Goal: Transaction & Acquisition: Purchase product/service

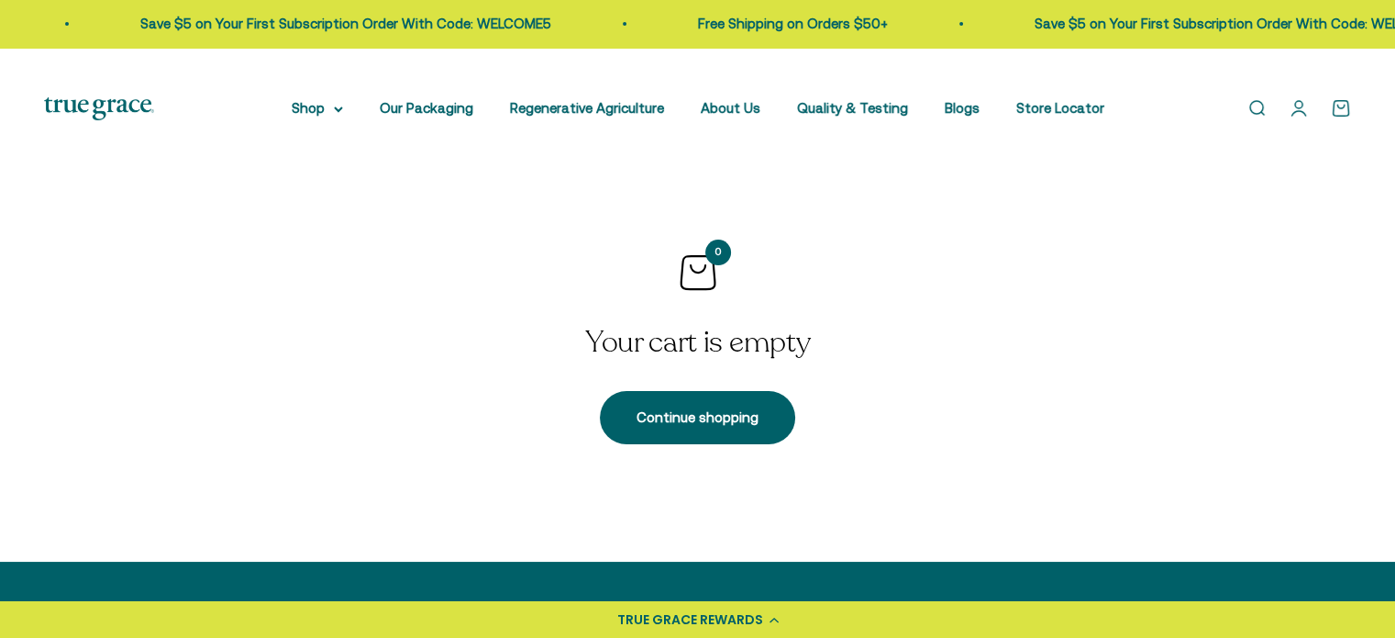
click at [0, 263] on section "0 Your cart is empty Continue shopping" at bounding box center [697, 347] width 1395 height 429
click at [0, 238] on section "0 Your cart is empty Continue shopping" at bounding box center [697, 347] width 1395 height 429
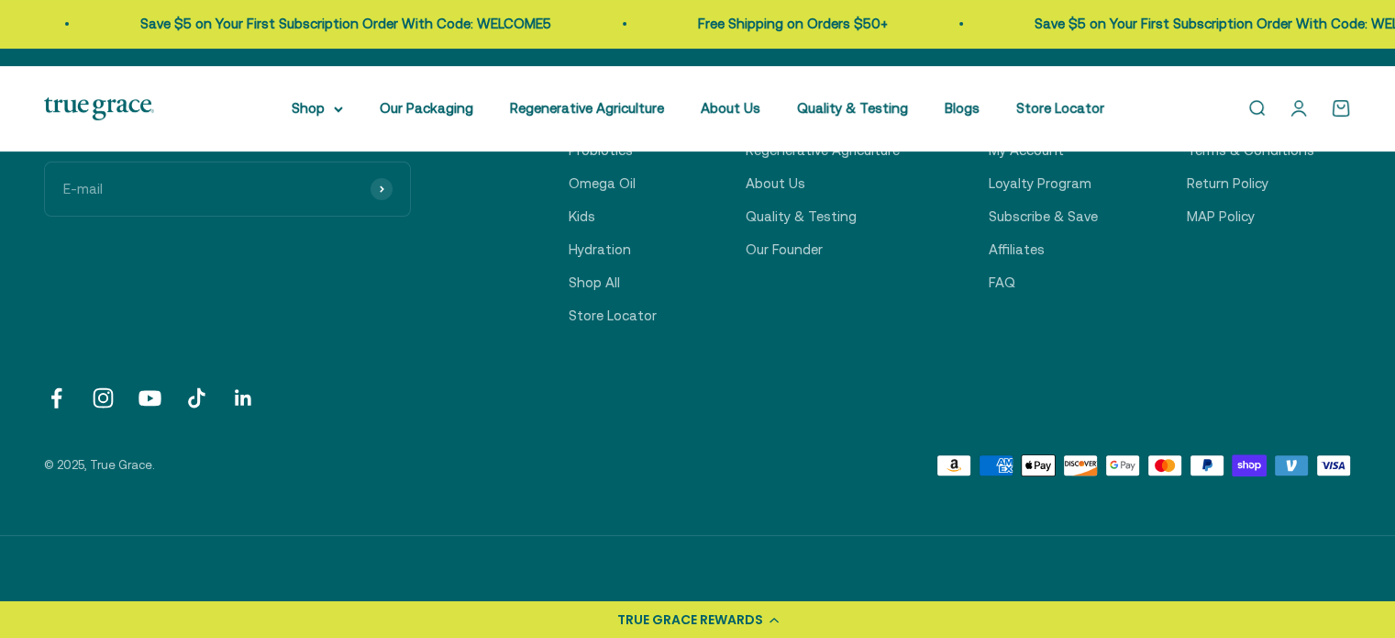
click at [0, 476] on div "Join the True Grace community & save 15% on your first order. E-mail Subscribe …" at bounding box center [697, 269] width 1395 height 531
click at [1104, 151] on div "Open navigation menu Open search Shop Multivitamins Women's Multivitamin Women'…" at bounding box center [697, 108] width 1395 height 85
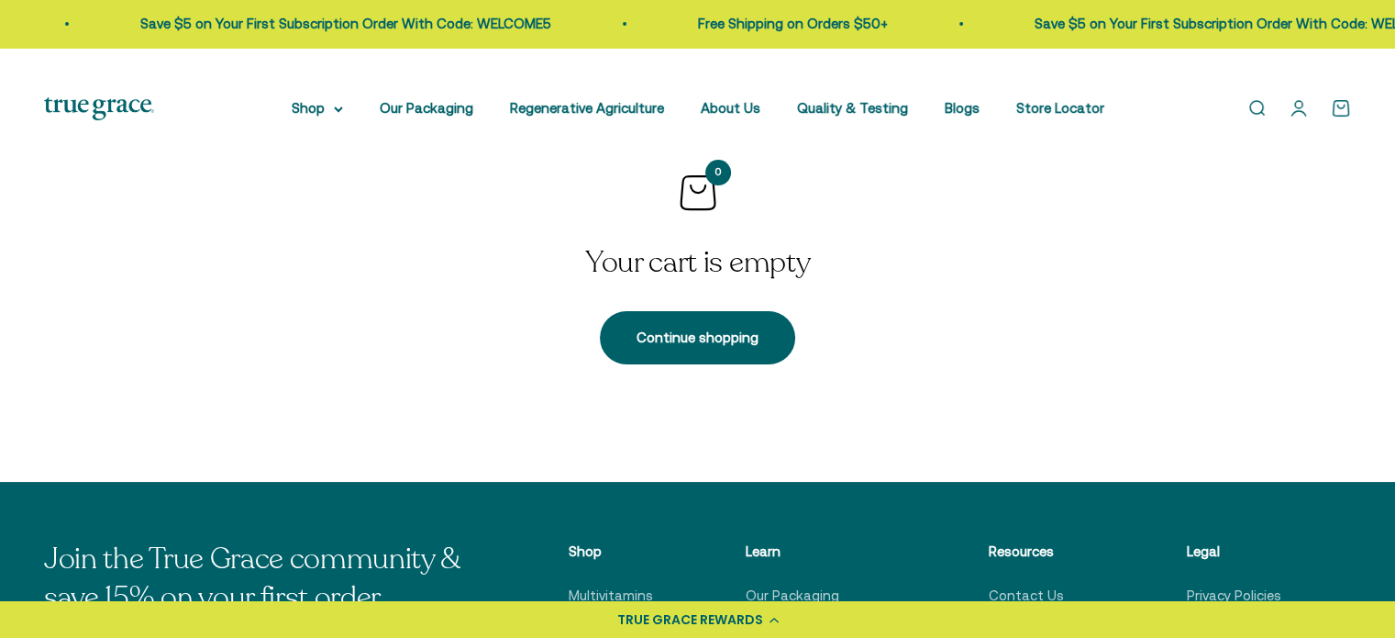
scroll to position [0, 0]
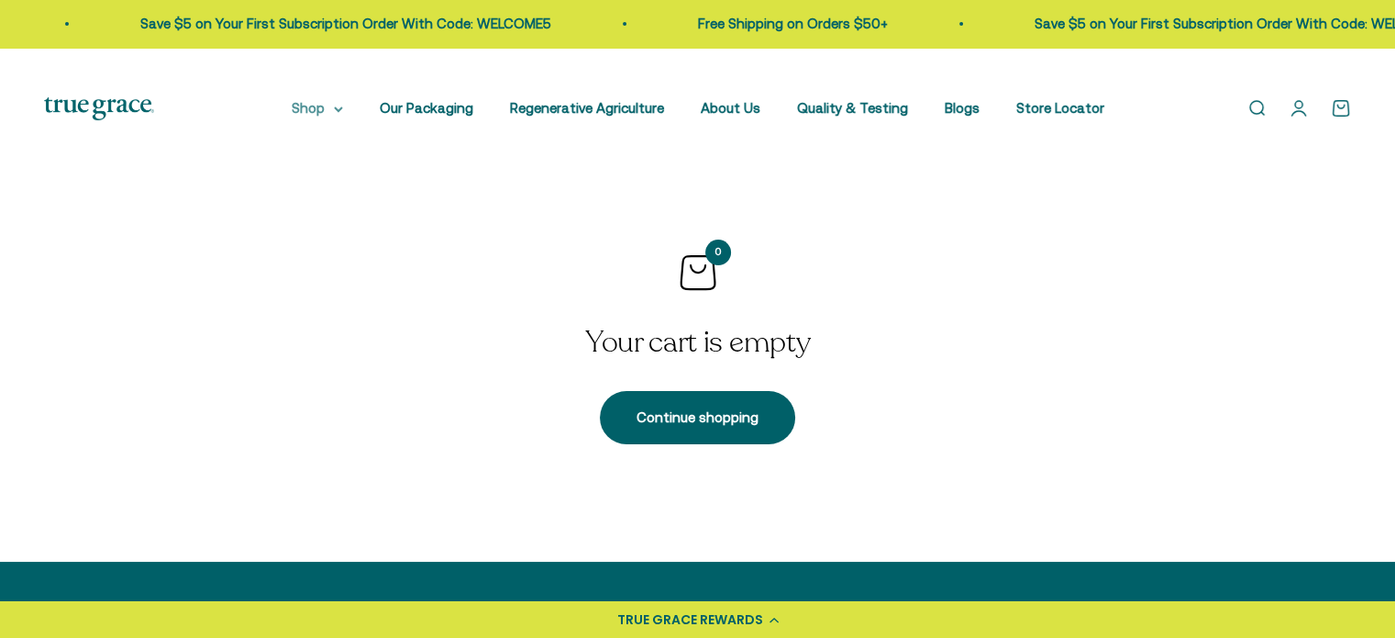
click at [315, 114] on summary "Shop" at bounding box center [317, 108] width 51 height 22
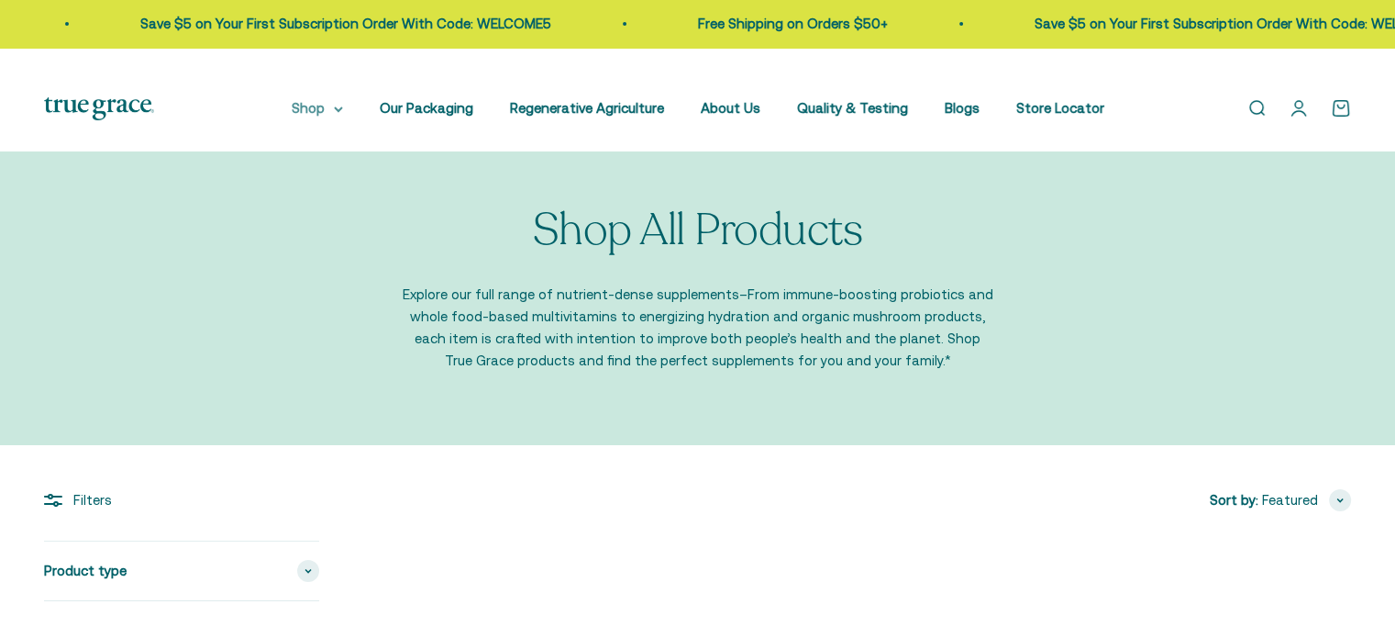
click at [338, 119] on summary "Shop" at bounding box center [317, 108] width 51 height 22
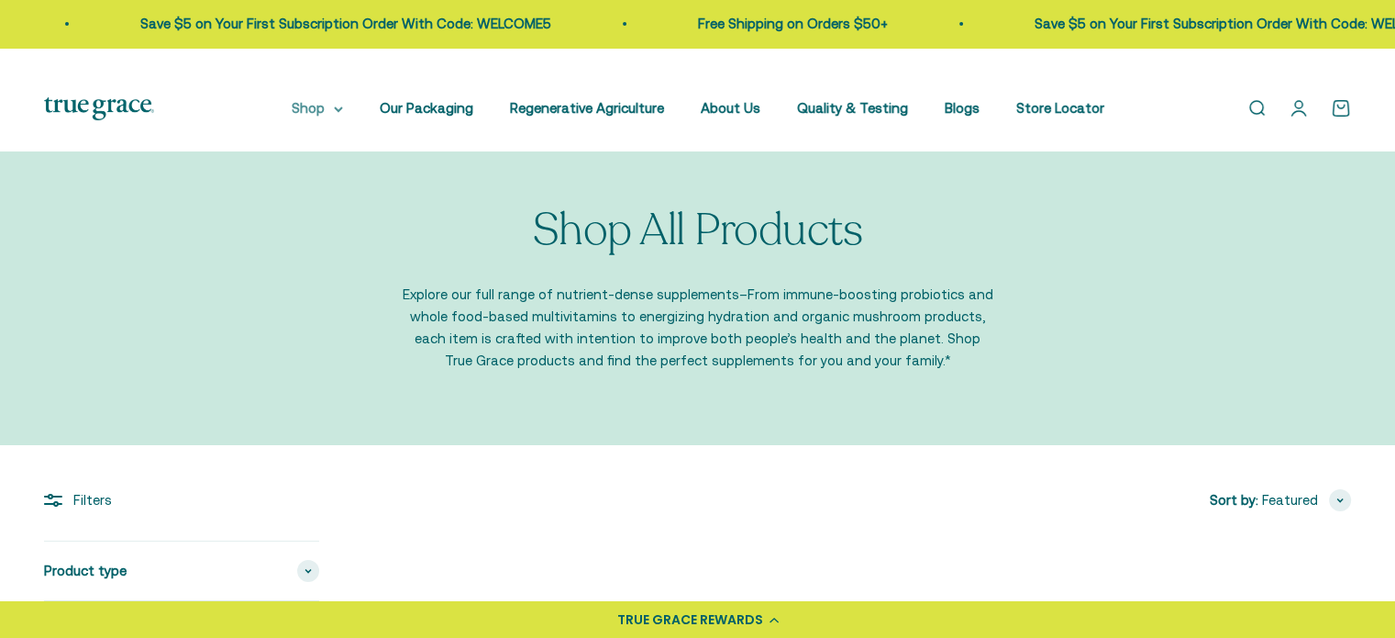
click at [305, 116] on summary "Shop" at bounding box center [317, 108] width 51 height 22
click at [343, 113] on icon at bounding box center [338, 109] width 9 height 6
click at [315, 119] on summary "Shop" at bounding box center [317, 108] width 51 height 22
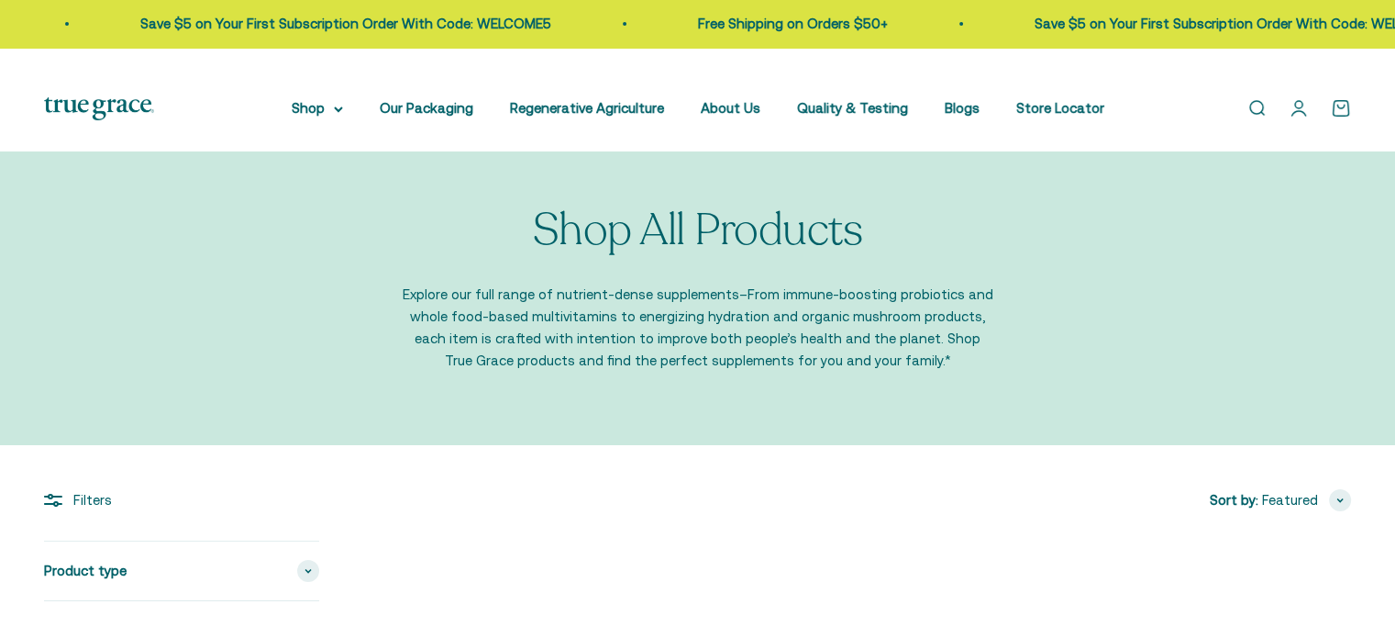
click at [135, 120] on img at bounding box center [99, 108] width 110 height 23
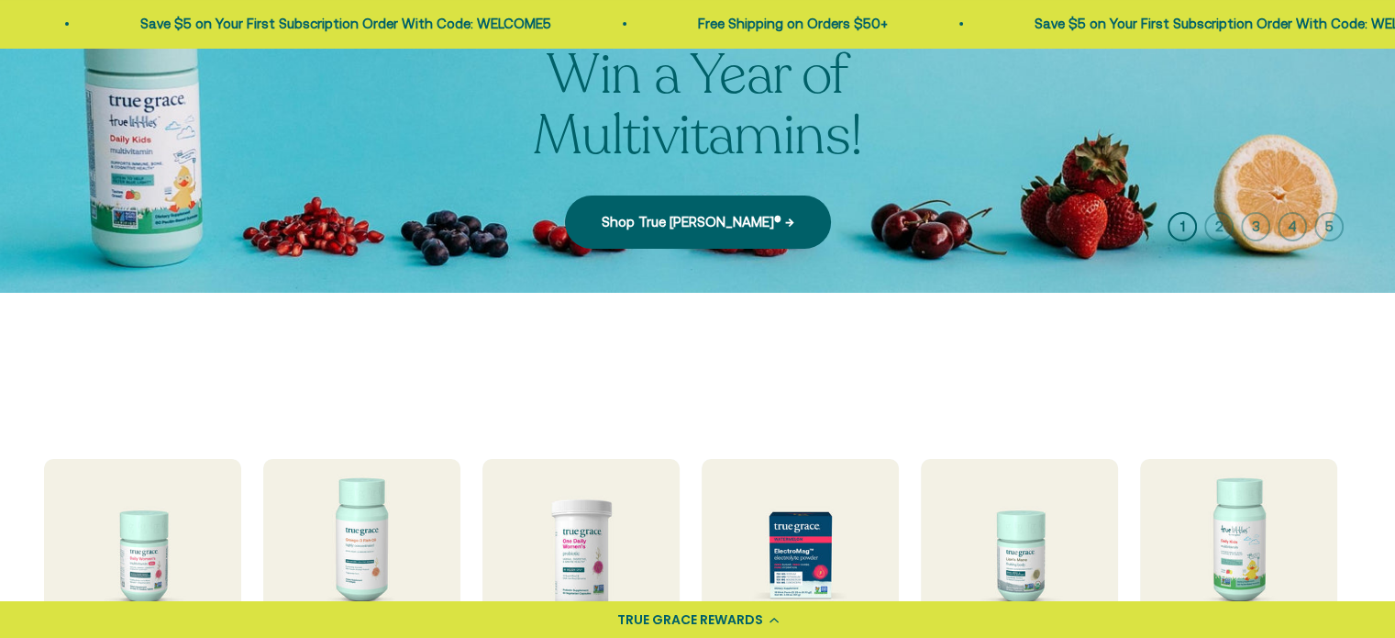
scroll to position [185, 0]
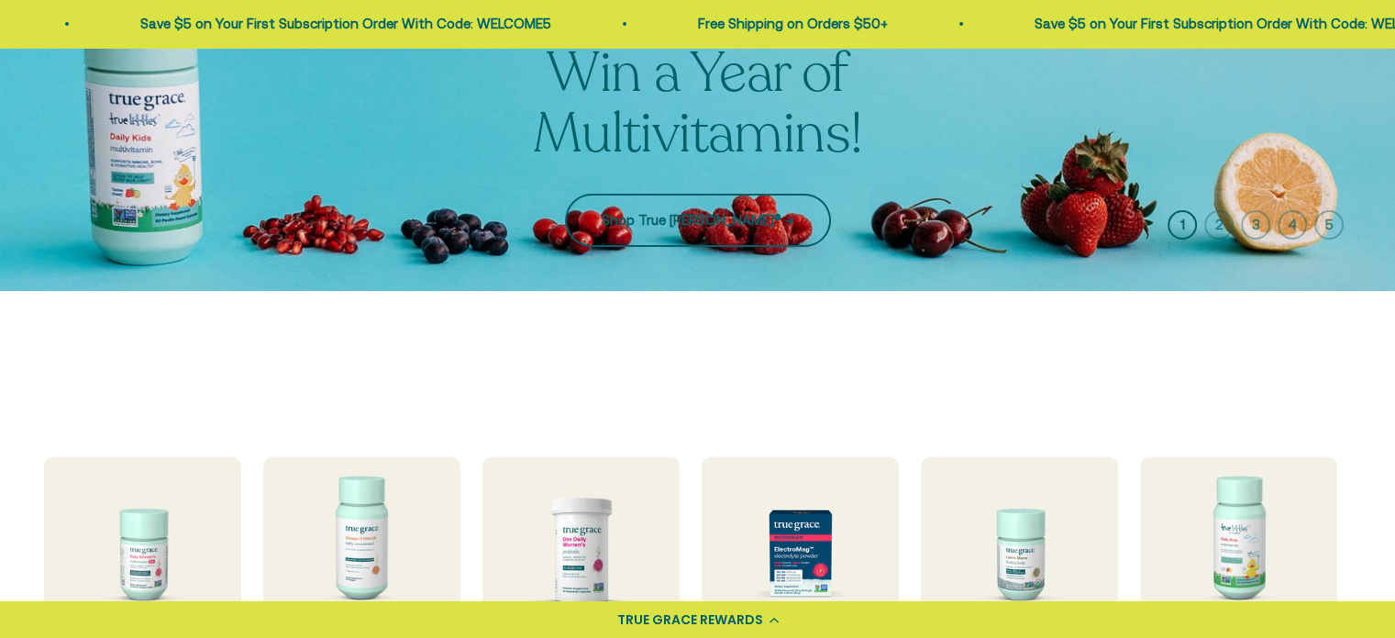
click at [738, 247] on link "Shop True [PERSON_NAME]® →" at bounding box center [698, 220] width 266 height 53
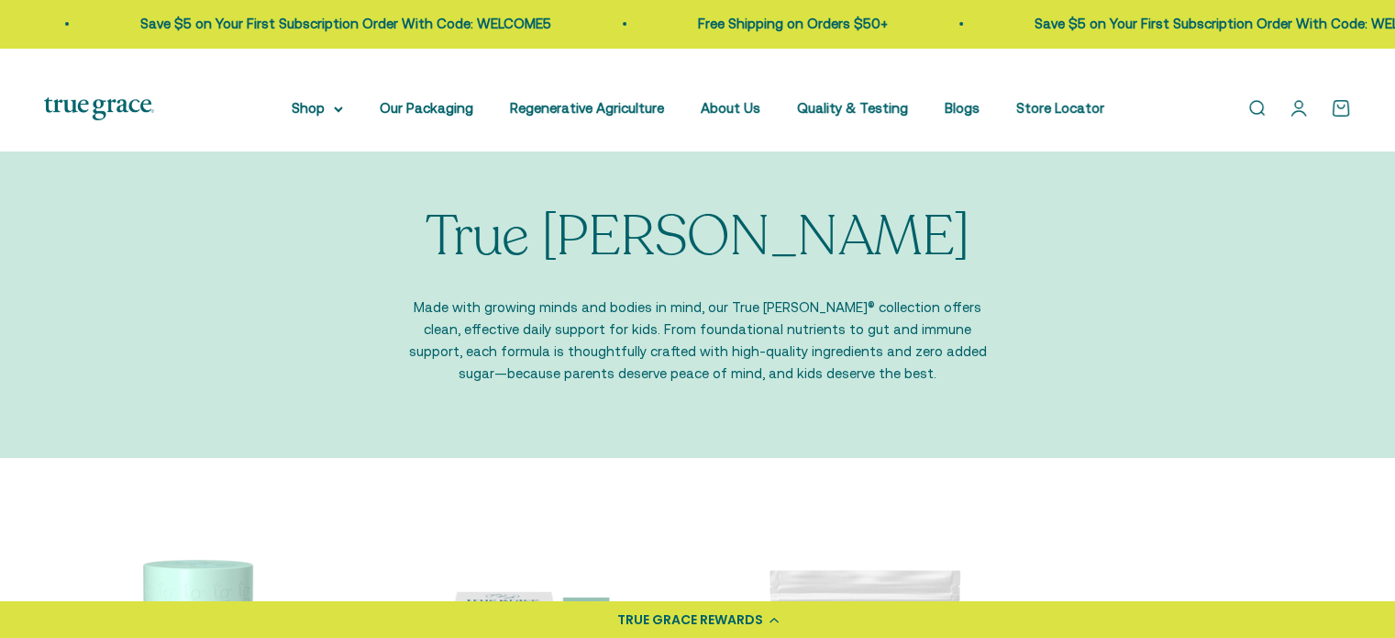
click at [132, 120] on img at bounding box center [99, 108] width 110 height 23
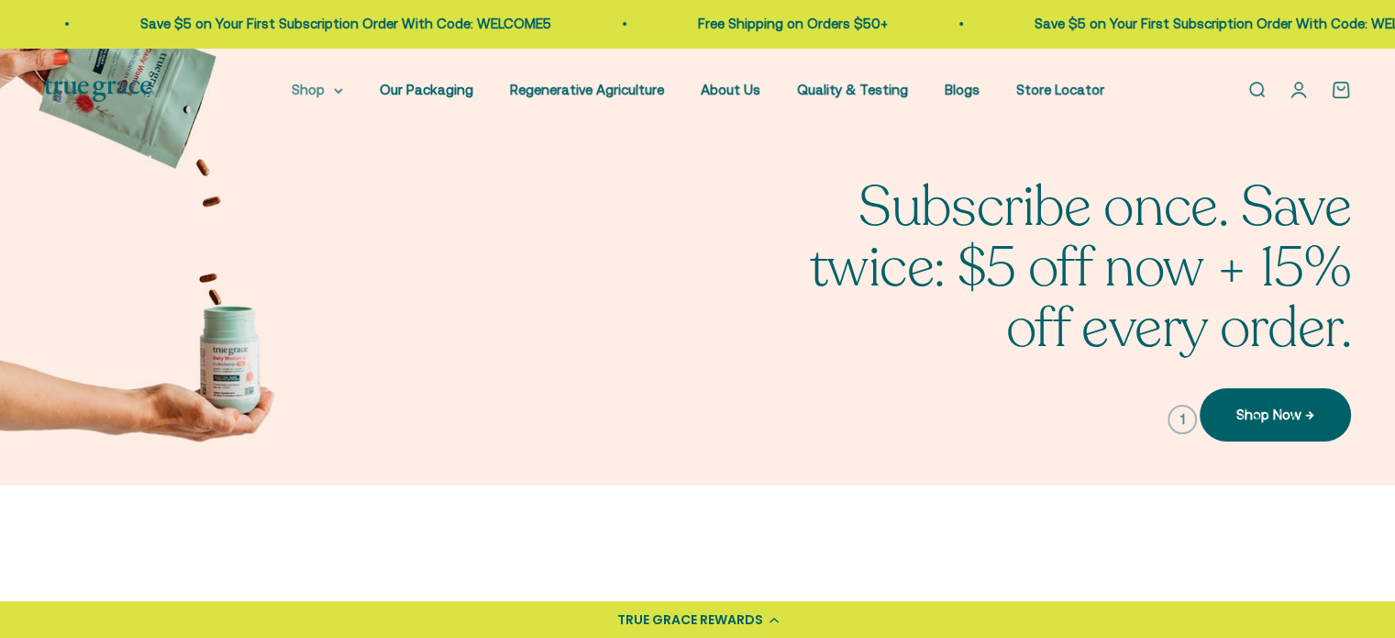
click at [343, 94] on icon at bounding box center [338, 91] width 9 height 6
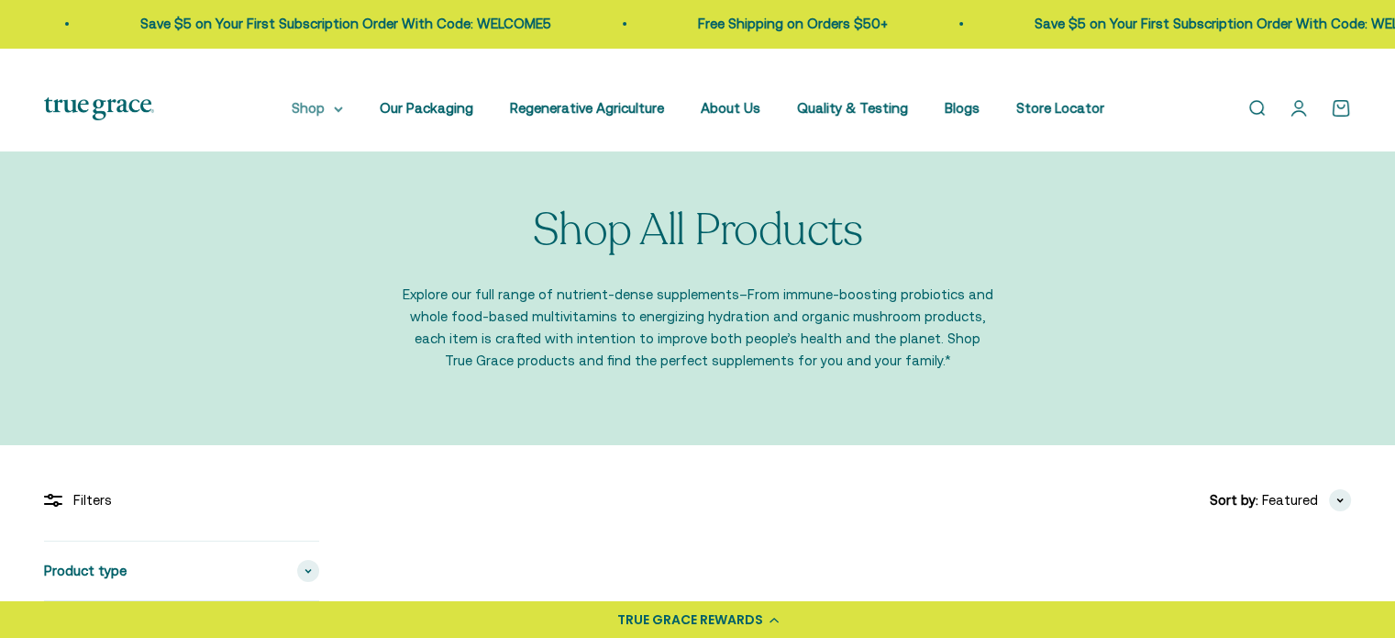
click at [342, 111] on icon at bounding box center [338, 109] width 7 height 4
click at [311, 119] on summary "Shop" at bounding box center [317, 108] width 51 height 22
click at [994, 275] on div "Shop All Products Explore our full range of nutrient-dense supplements–From imm…" at bounding box center [697, 289] width 1395 height 313
click at [1229, 372] on div "Shop All Products Explore our full range of nutrient-dense supplements–From imm…" at bounding box center [697, 289] width 1307 height 166
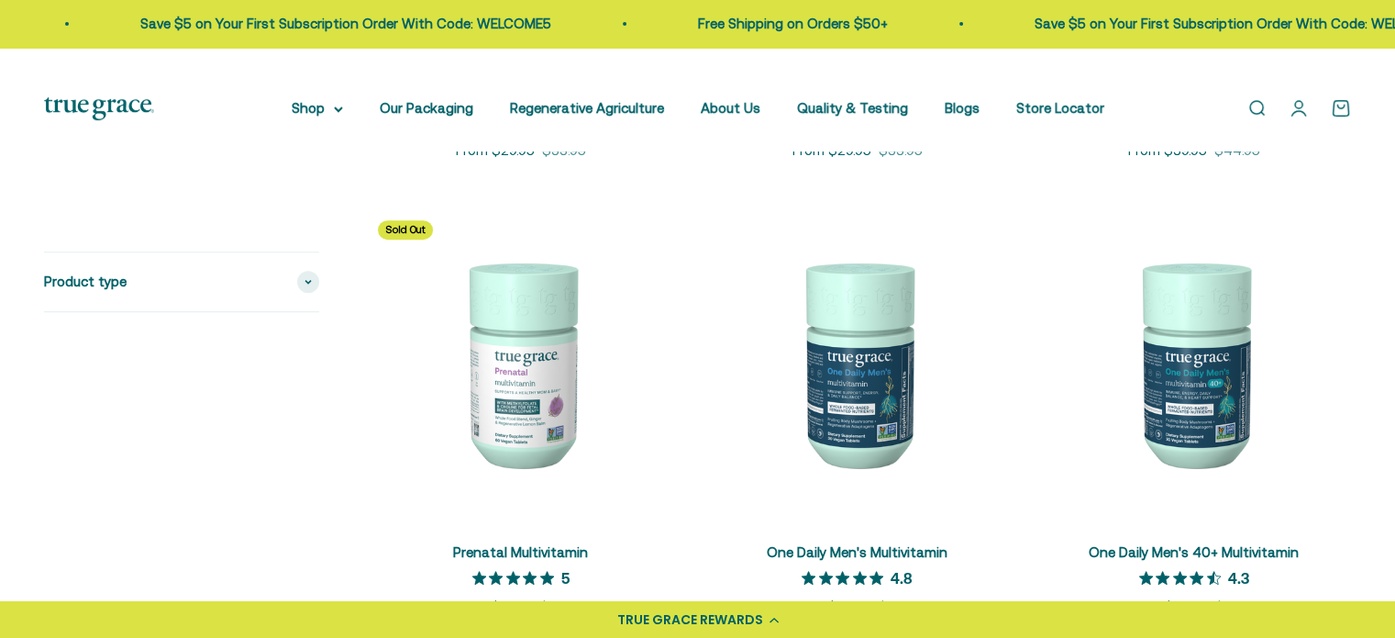
scroll to position [737, 0]
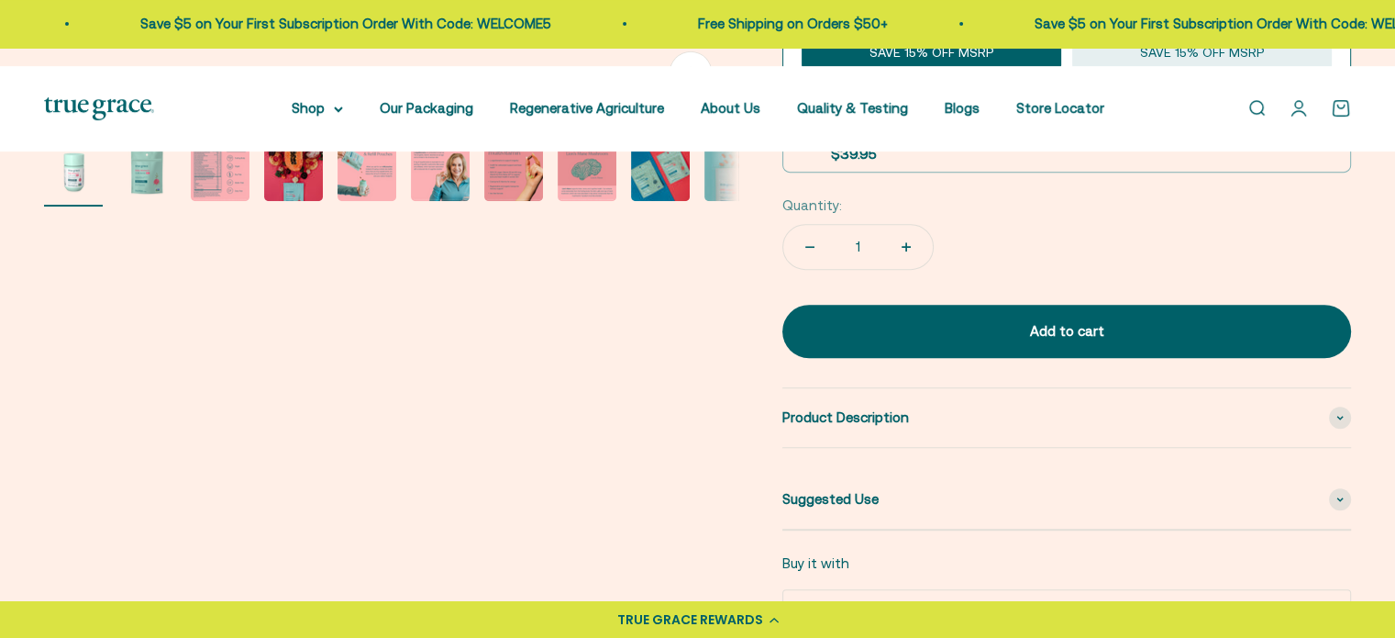
scroll to position [753, 0]
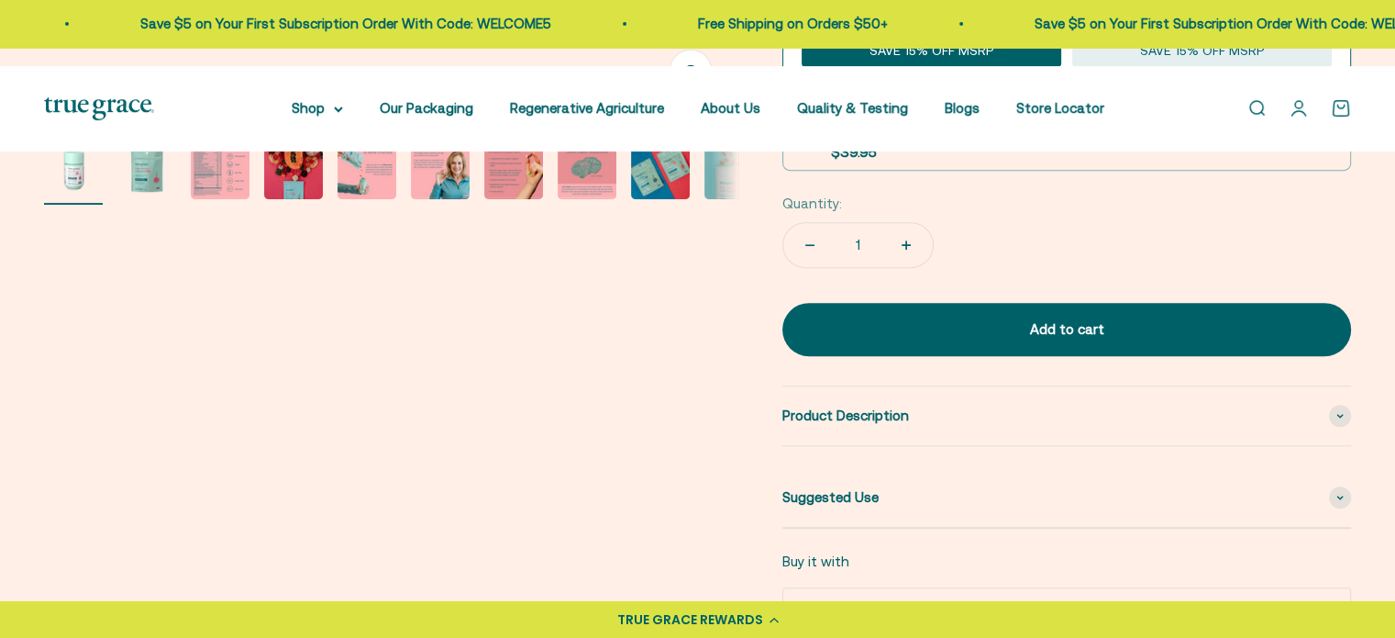
click at [1178, 170] on label "One-time $39.95" at bounding box center [1066, 136] width 567 height 68
click at [802, 127] on input "One-time $39.95" at bounding box center [801, 126] width 1 height 1
radio input "true"
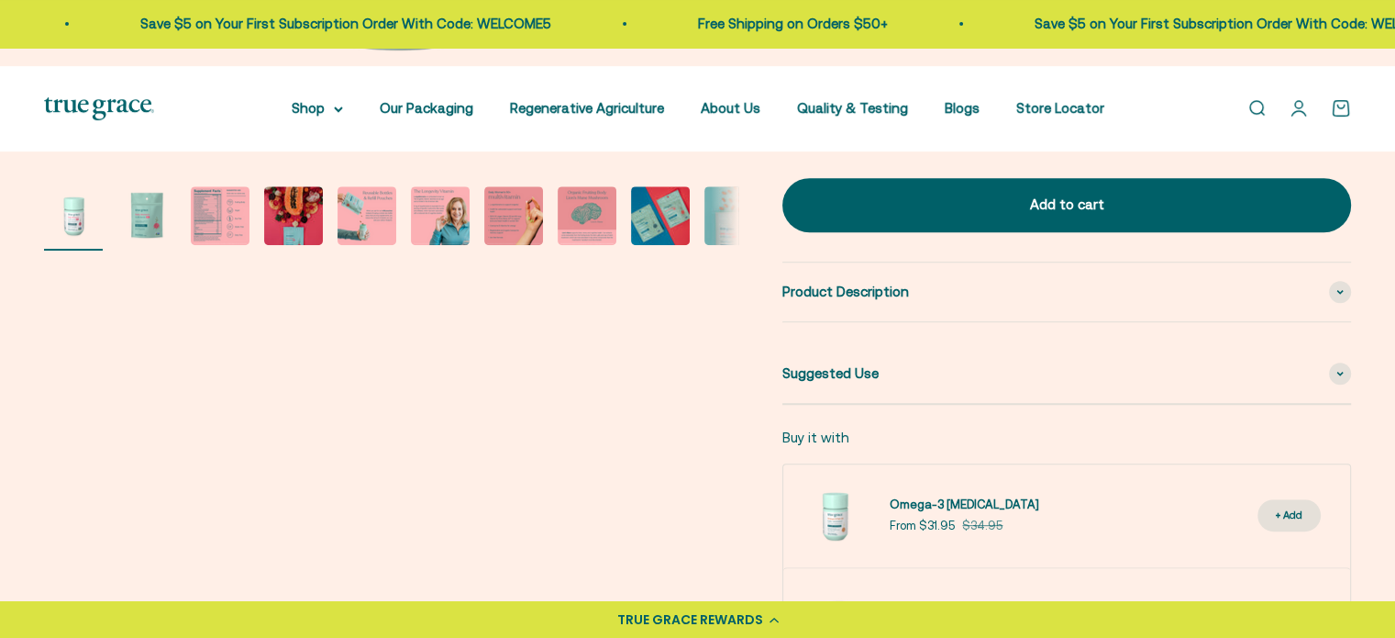
click at [1163, 627] on div "TRUE GRACE REWARDS" at bounding box center [697, 619] width 1395 height 37
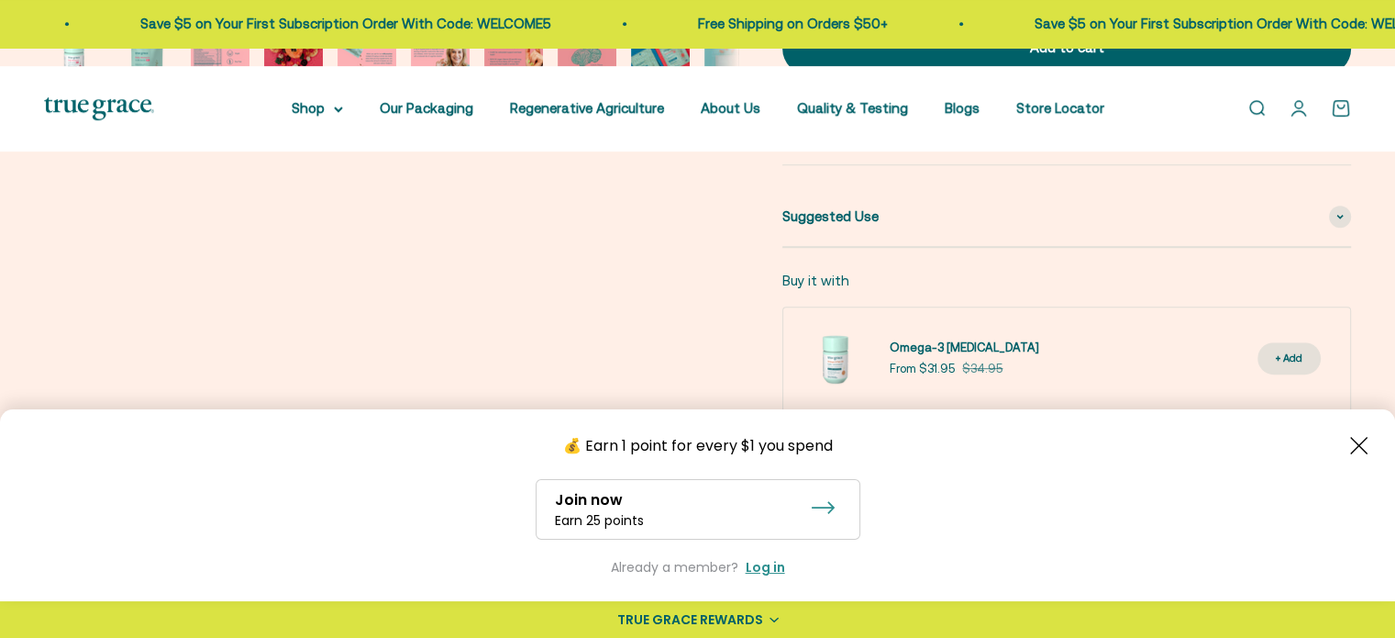
scroll to position [865, 0]
click at [1358, 438] on icon "Close button" at bounding box center [1358, 445] width 17 height 17
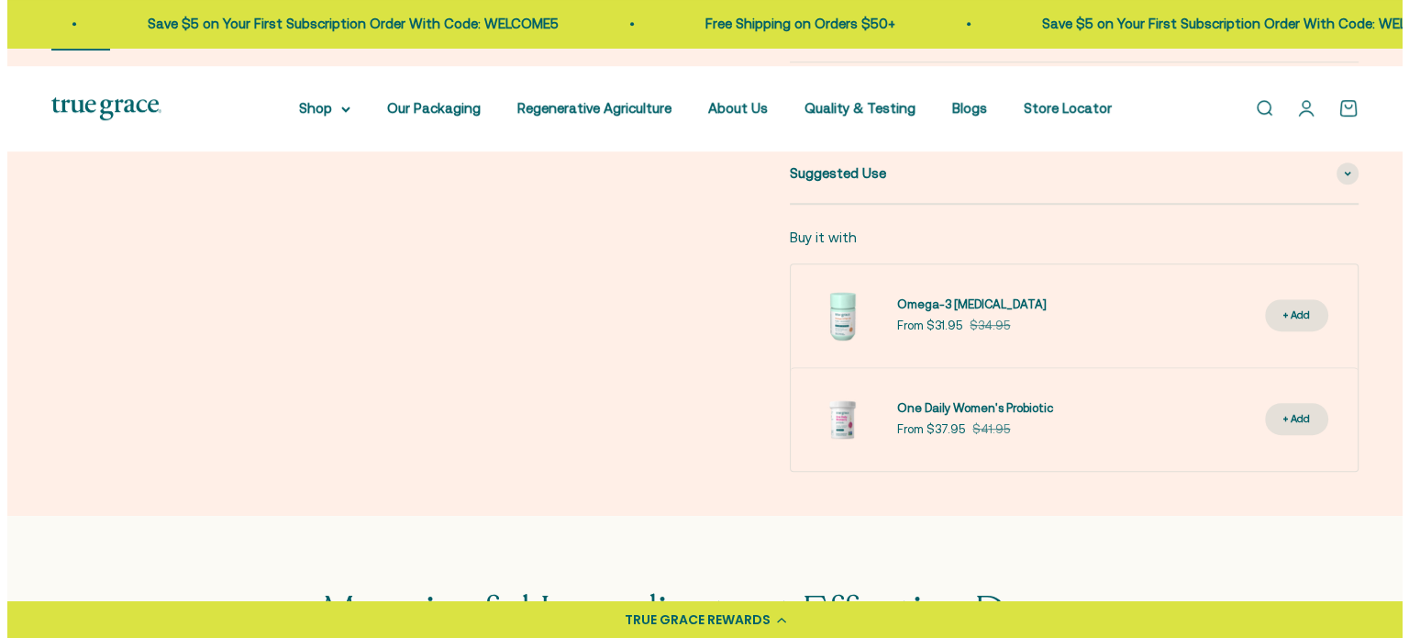
scroll to position [912, 0]
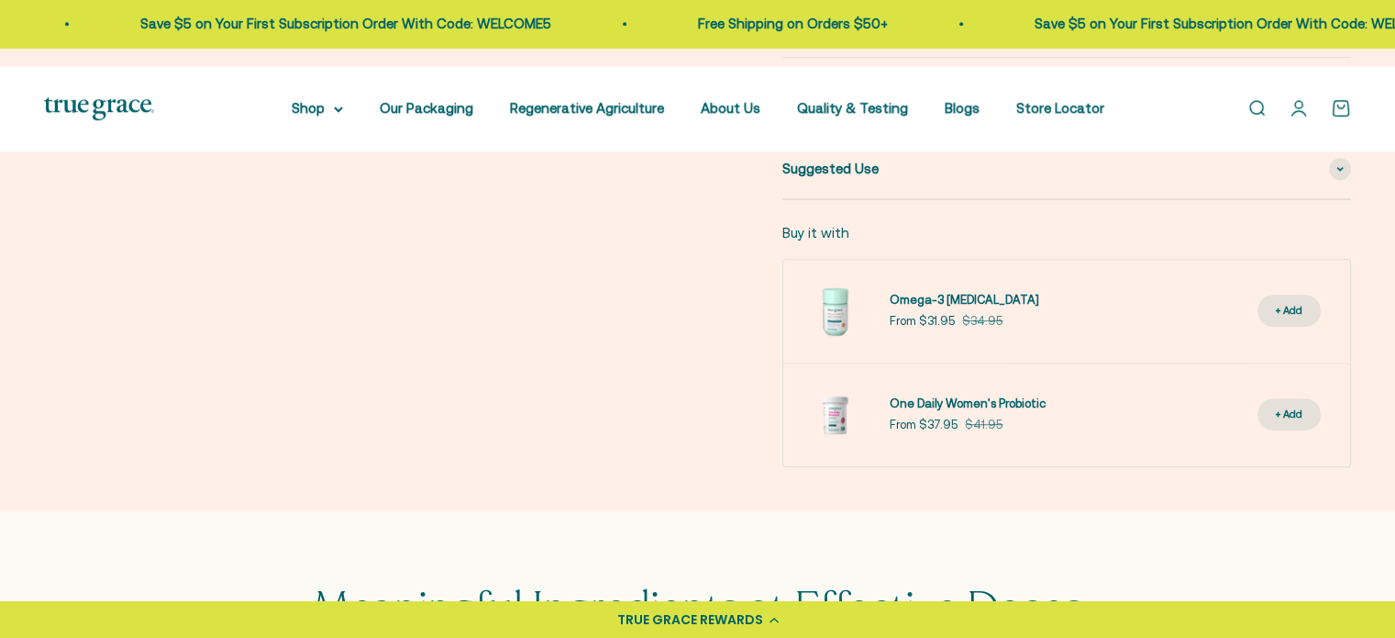
click at [1216, 27] on button "Add to cart" at bounding box center [1066, -1] width 569 height 53
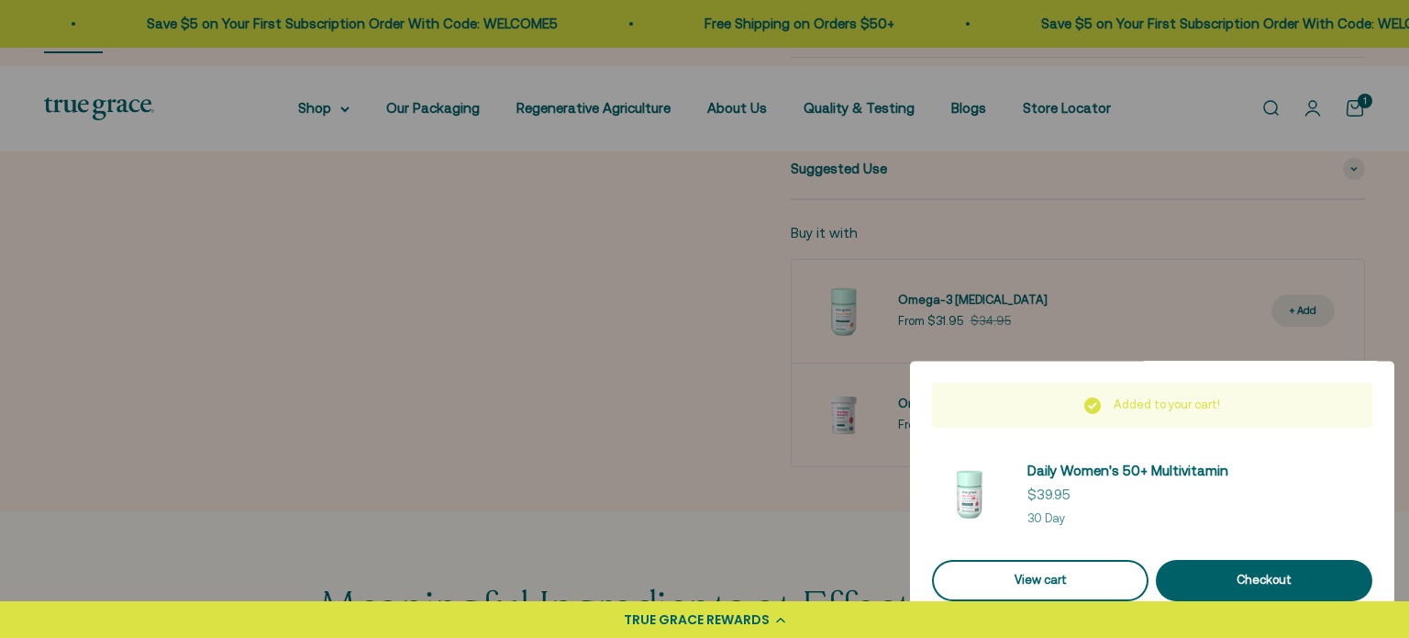
click at [1096, 570] on link "View cart" at bounding box center [1040, 580] width 216 height 41
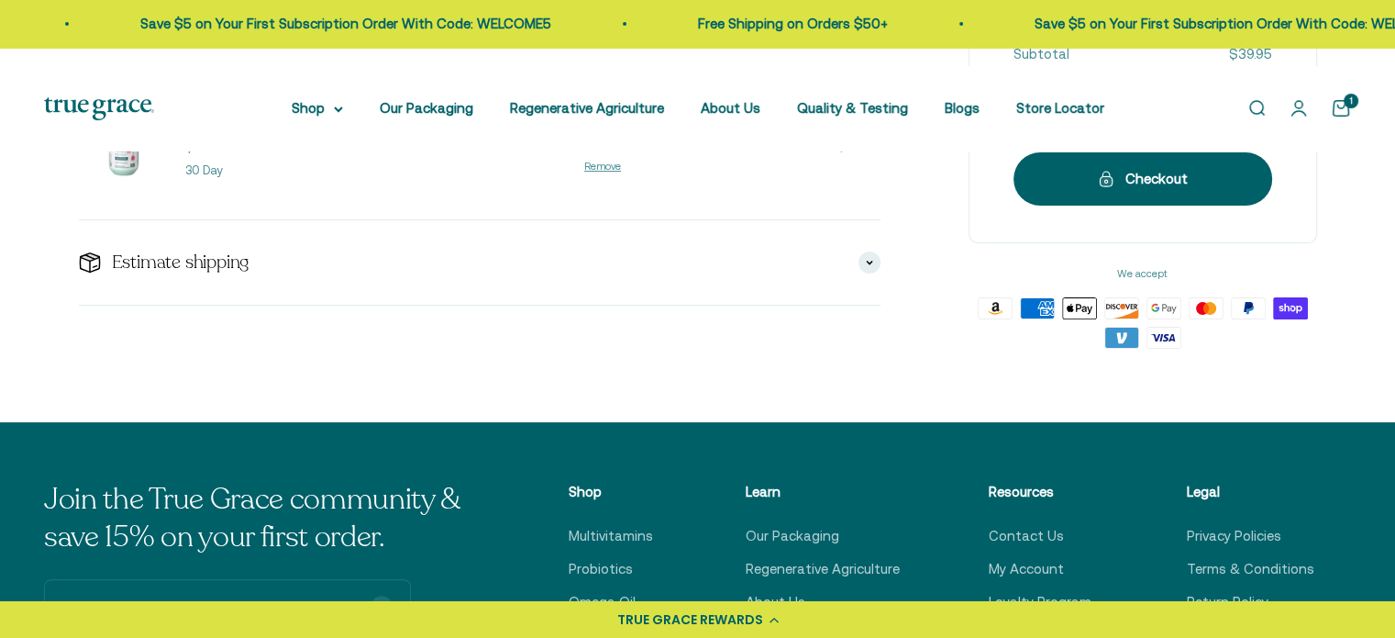
scroll to position [349, 0]
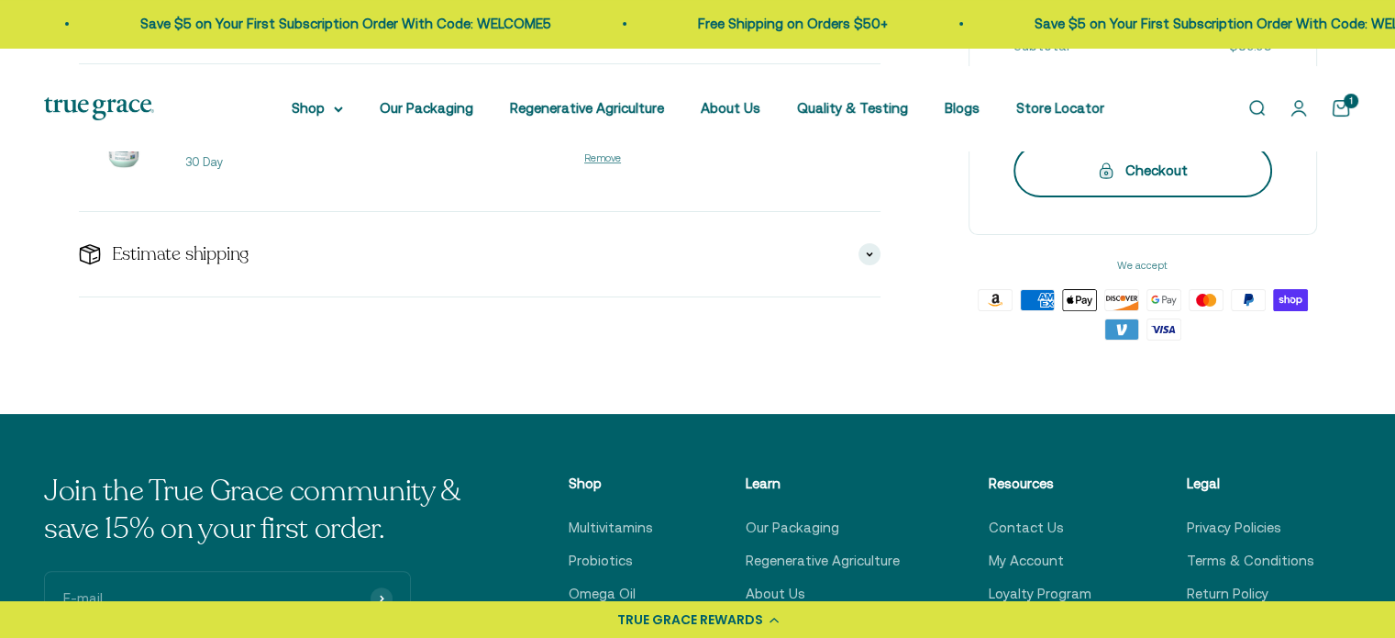
click at [1206, 197] on button "Checkout" at bounding box center [1143, 170] width 259 height 53
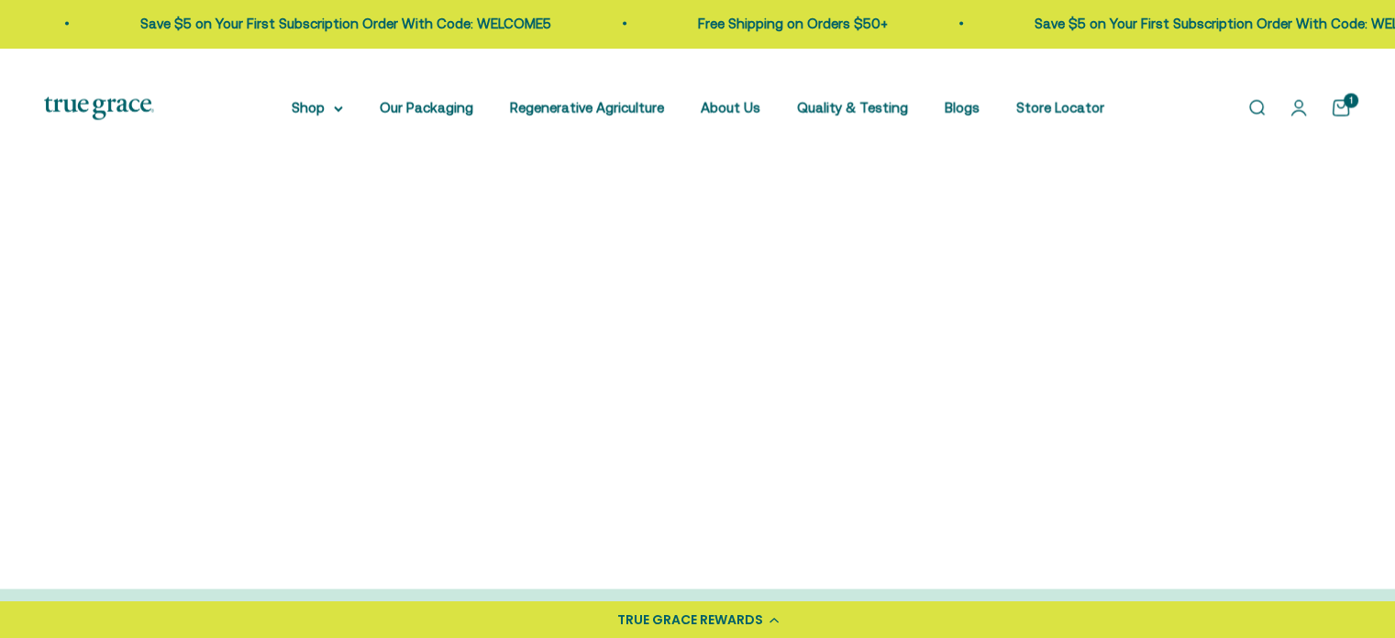
scroll to position [3577, 0]
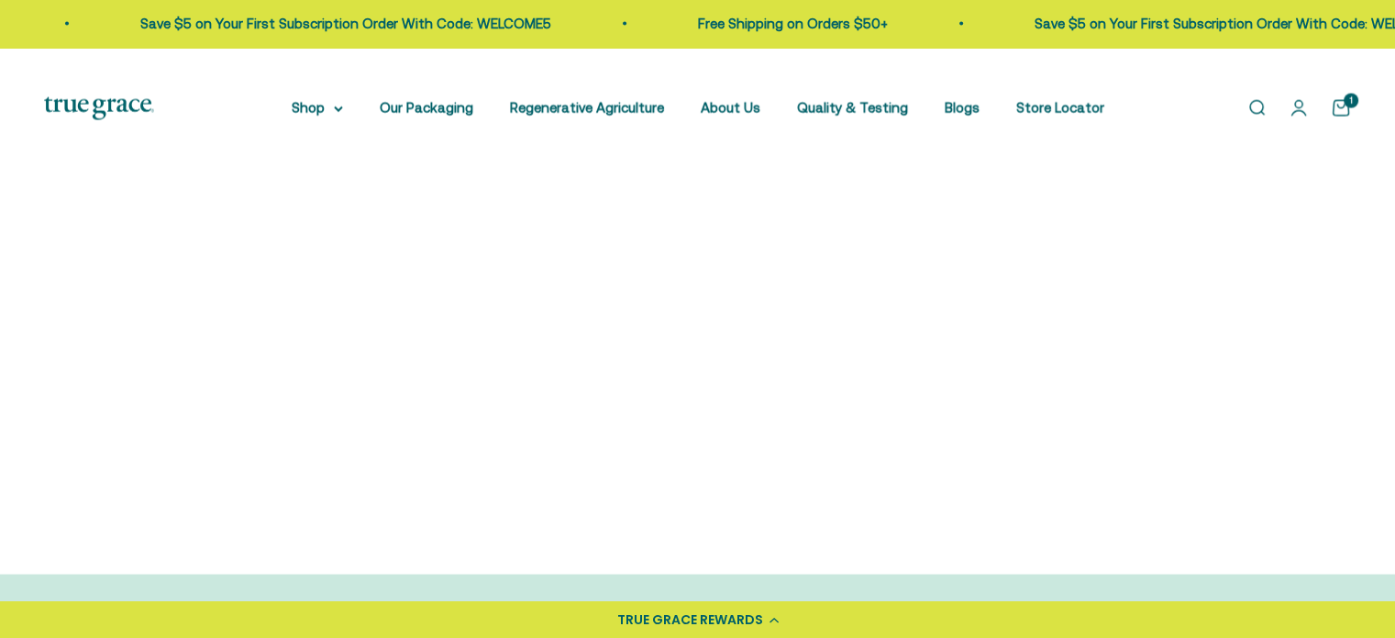
click at [1331, 118] on link "Open cart 1" at bounding box center [1341, 108] width 20 height 20
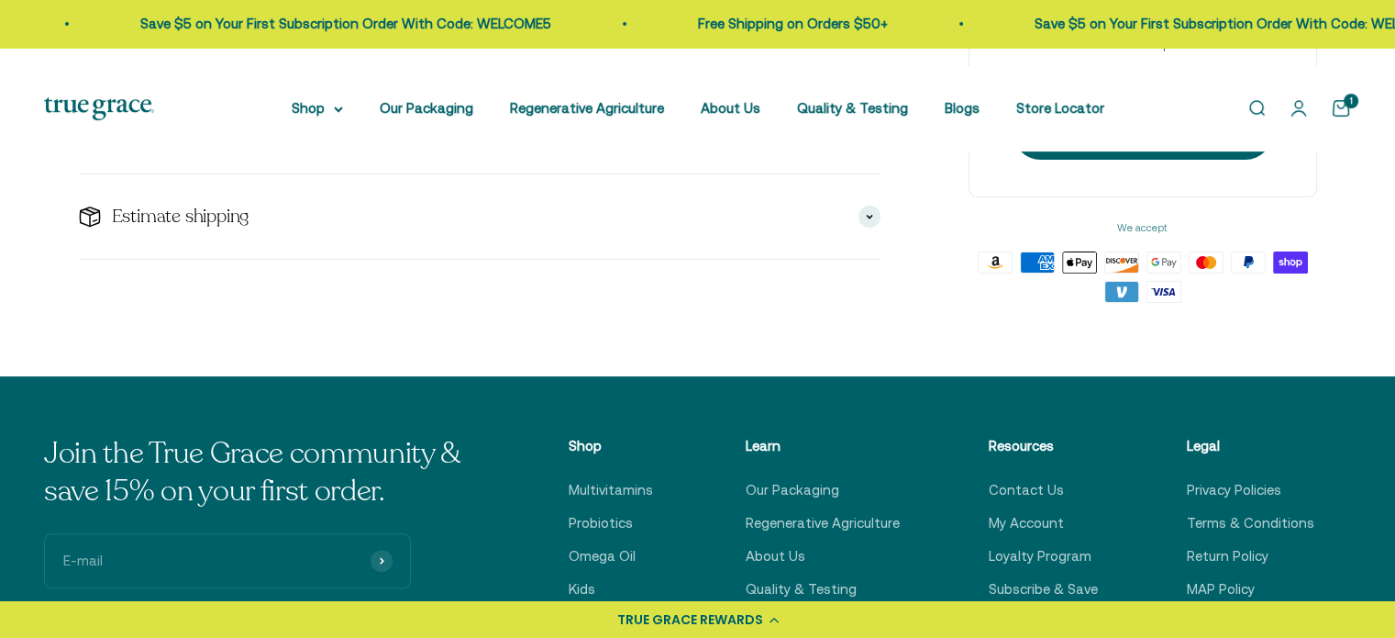
scroll to position [383, 0]
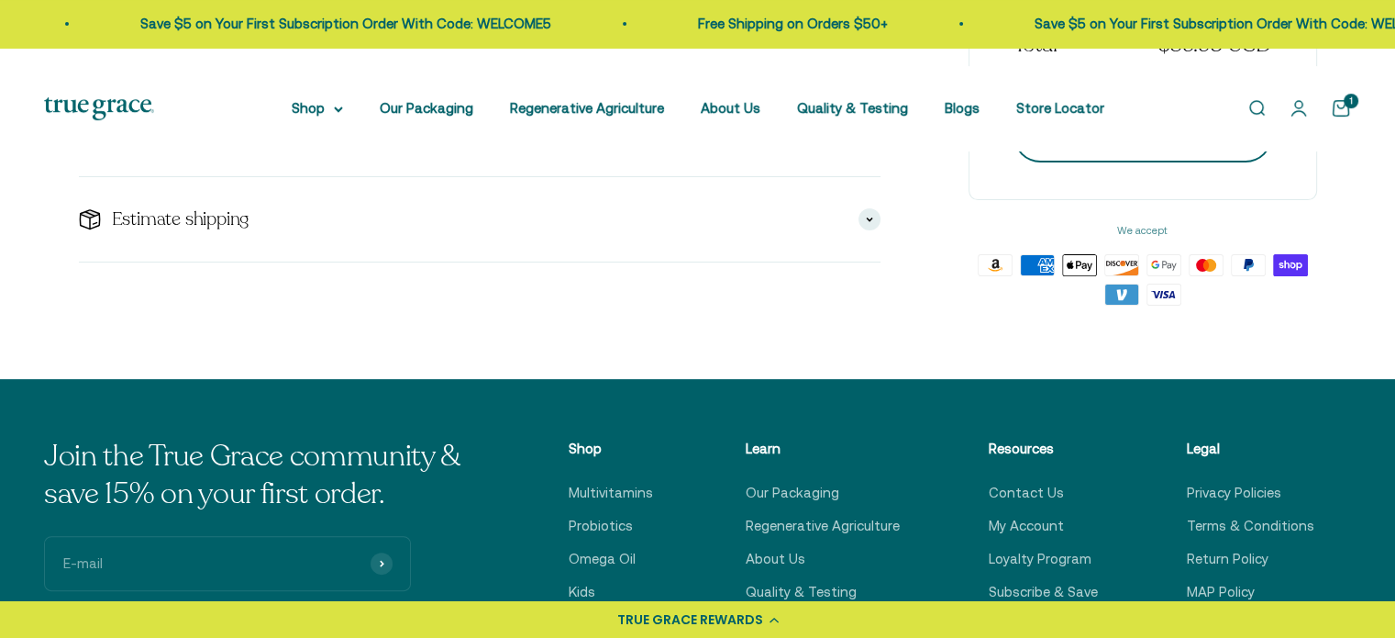
click at [1210, 162] on button "Checkout" at bounding box center [1143, 135] width 259 height 53
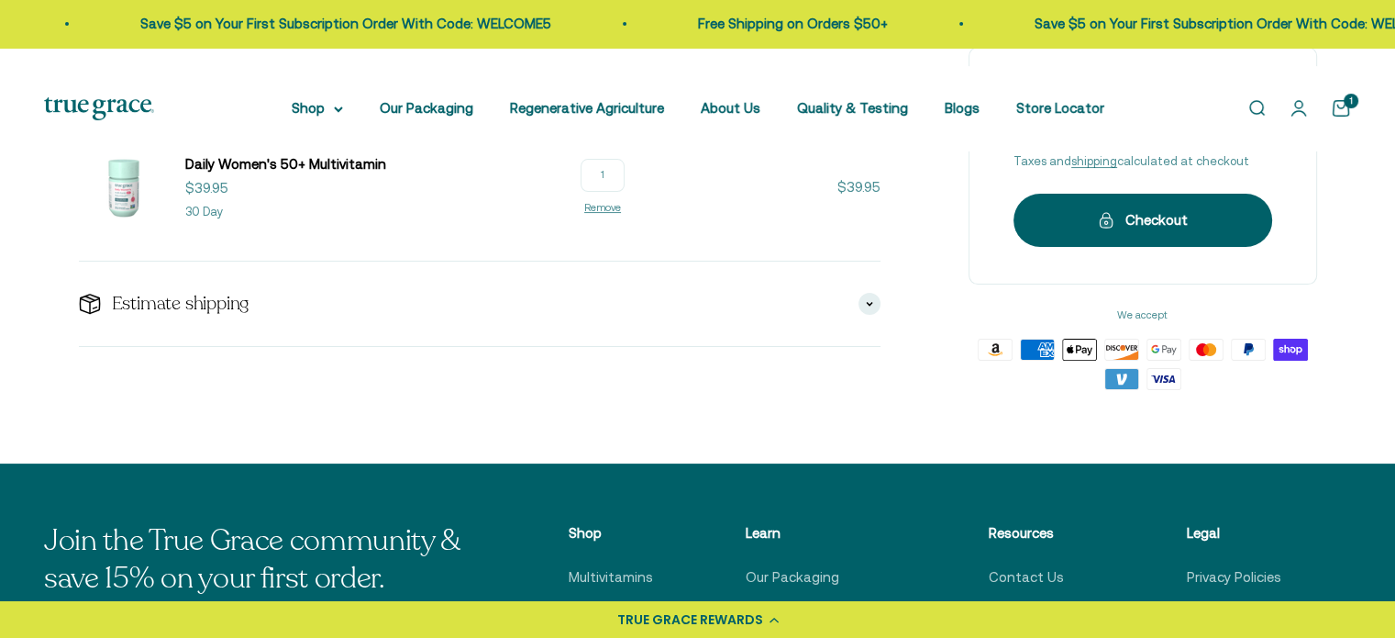
scroll to position [327, 0]
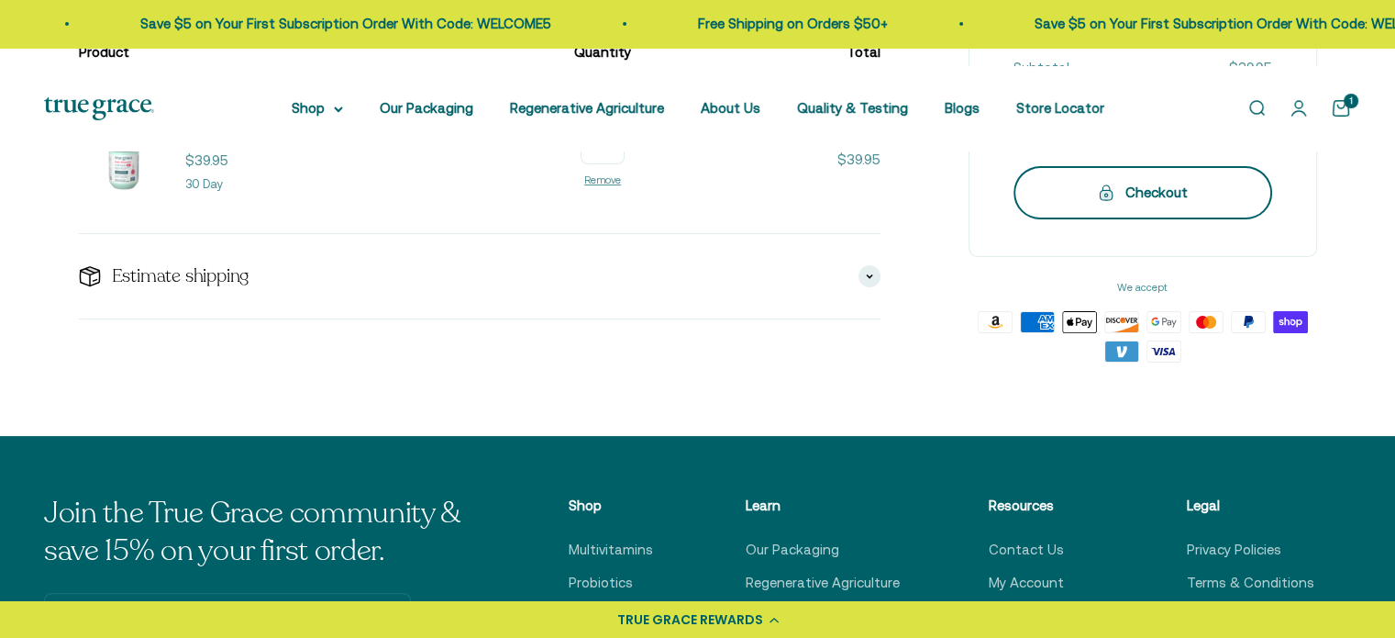
click at [1185, 219] on button "Checkout" at bounding box center [1143, 192] width 259 height 53
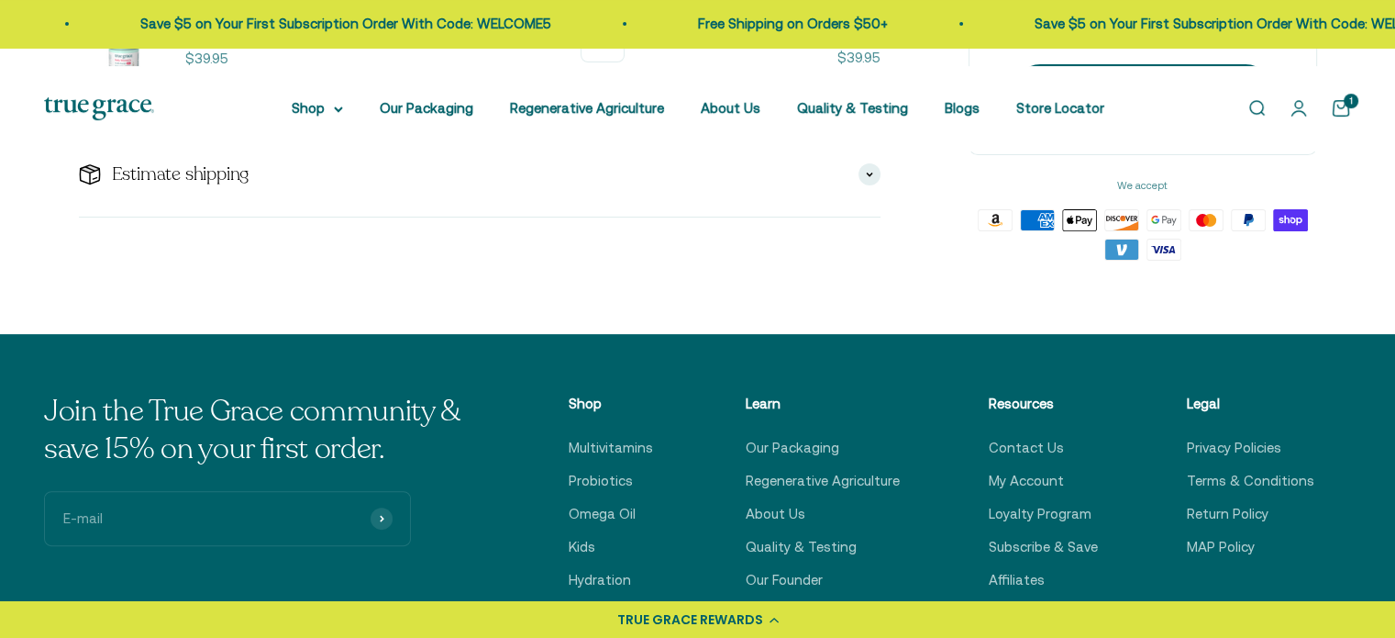
scroll to position [437, 0]
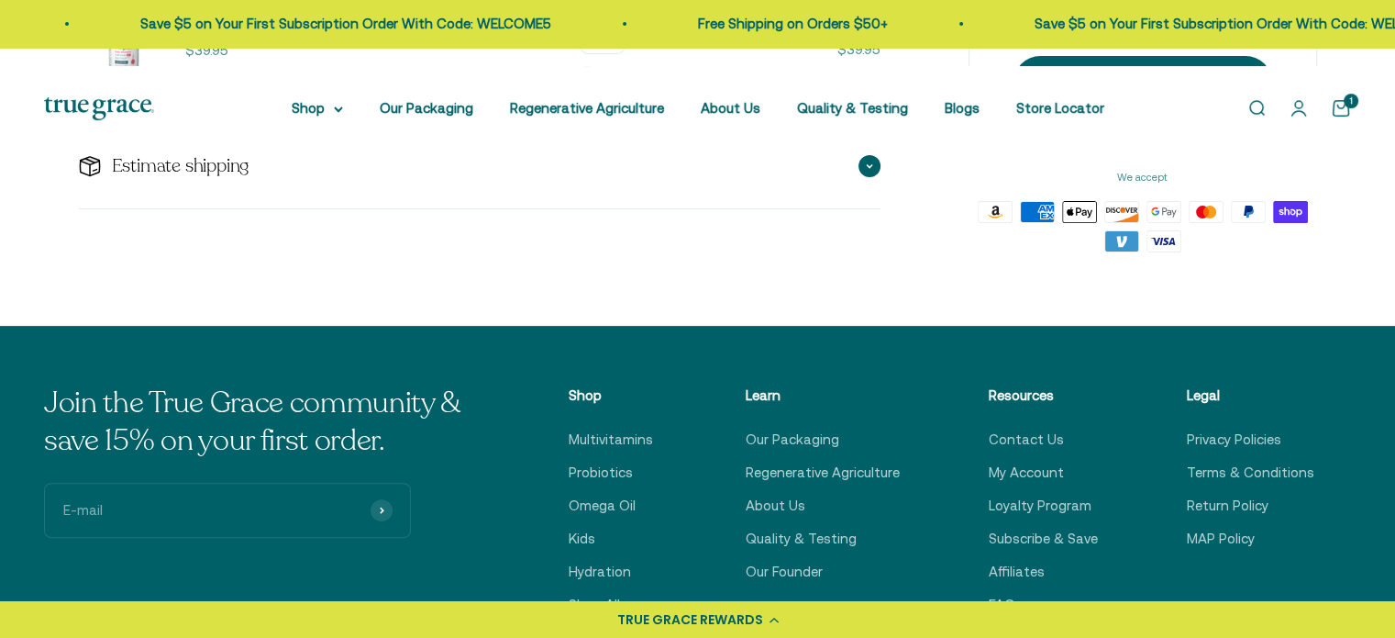
click at [859, 177] on span at bounding box center [870, 166] width 22 height 22
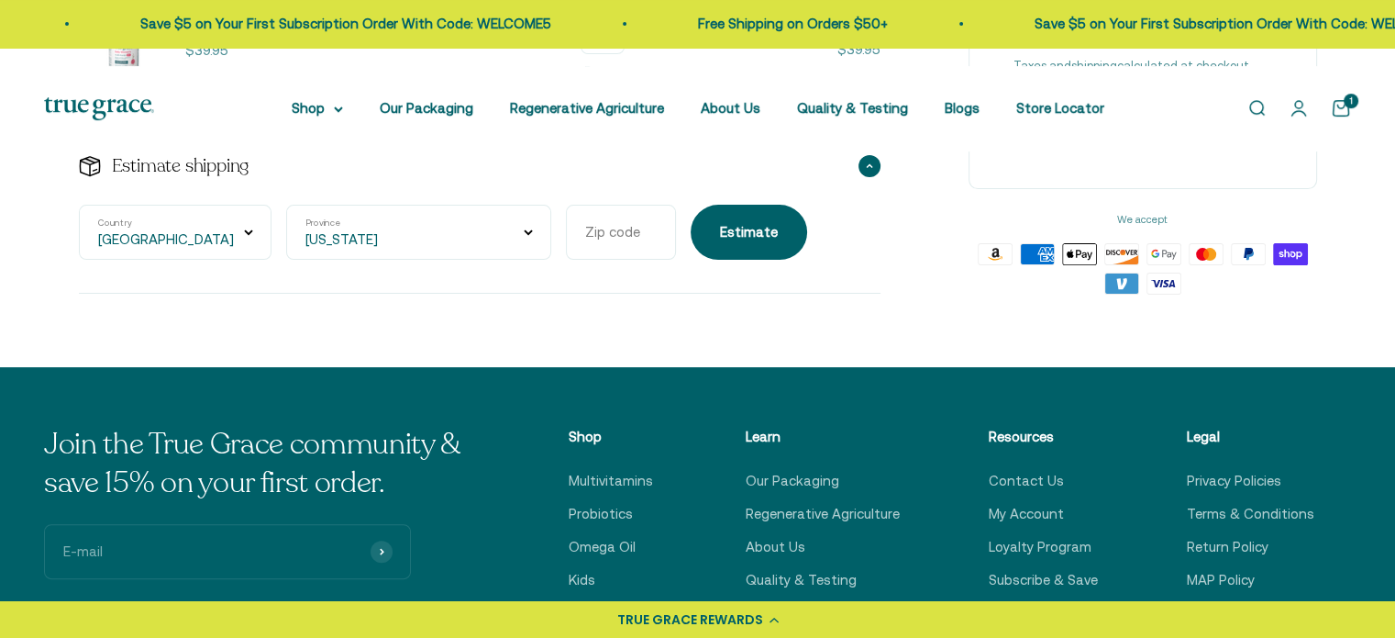
click at [458, 260] on select "Alabama Alaska American Samoa Arizona Arkansas Armed Forces Americas Armed Forc…" at bounding box center [418, 232] width 265 height 55
select select "[US_STATE]"
click at [289, 260] on select "Alabama Alaska American Samoa Arizona Arkansas Armed Forces Americas Armed Forc…" at bounding box center [418, 232] width 265 height 55
click at [667, 260] on input "Zip code" at bounding box center [621, 232] width 110 height 55
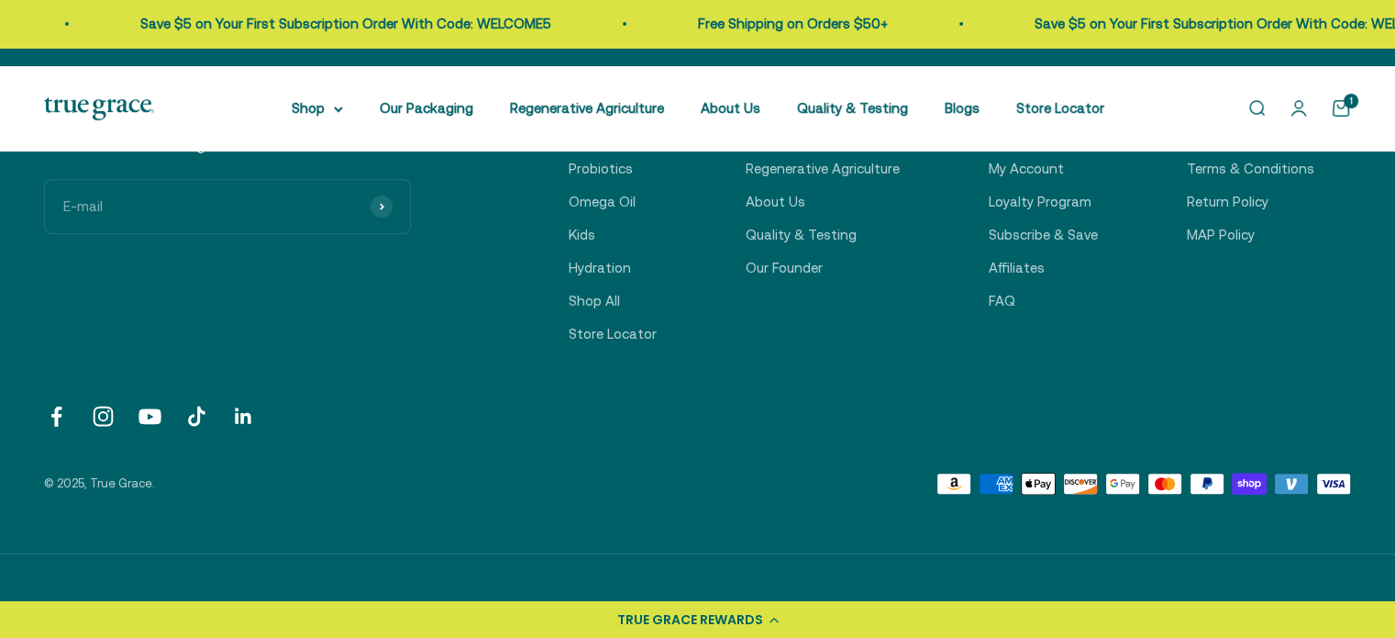
scroll to position [797, 0]
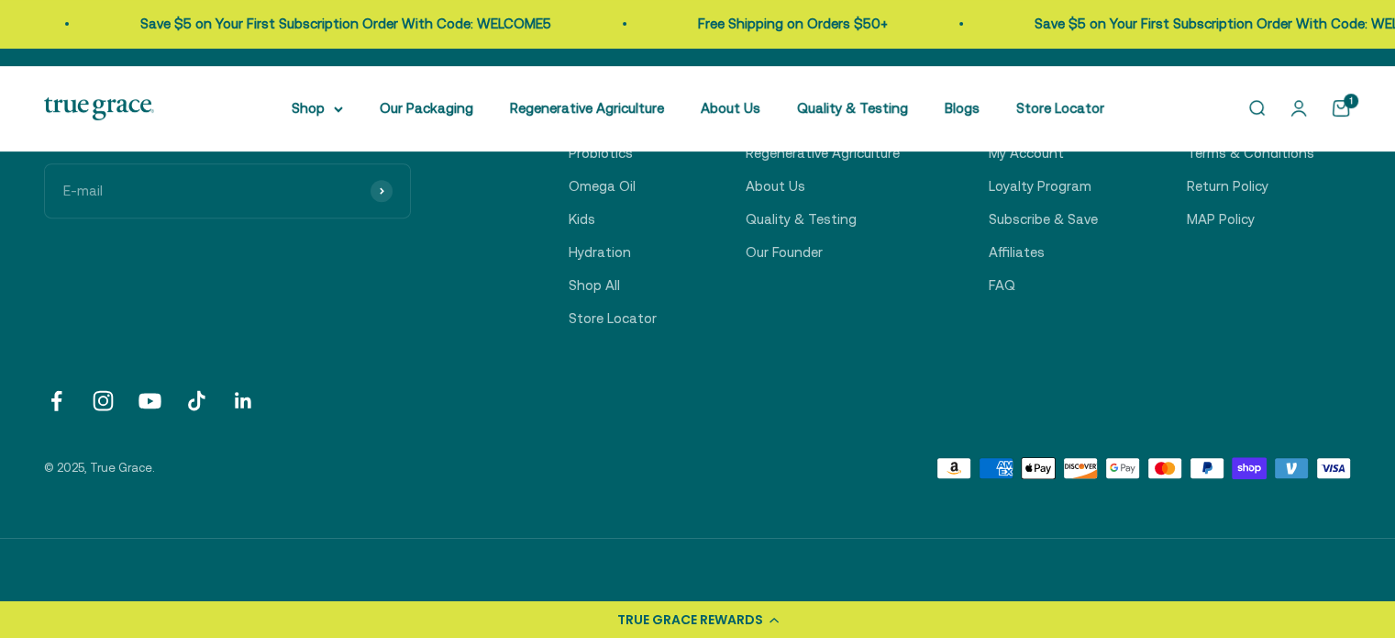
type input "87701"
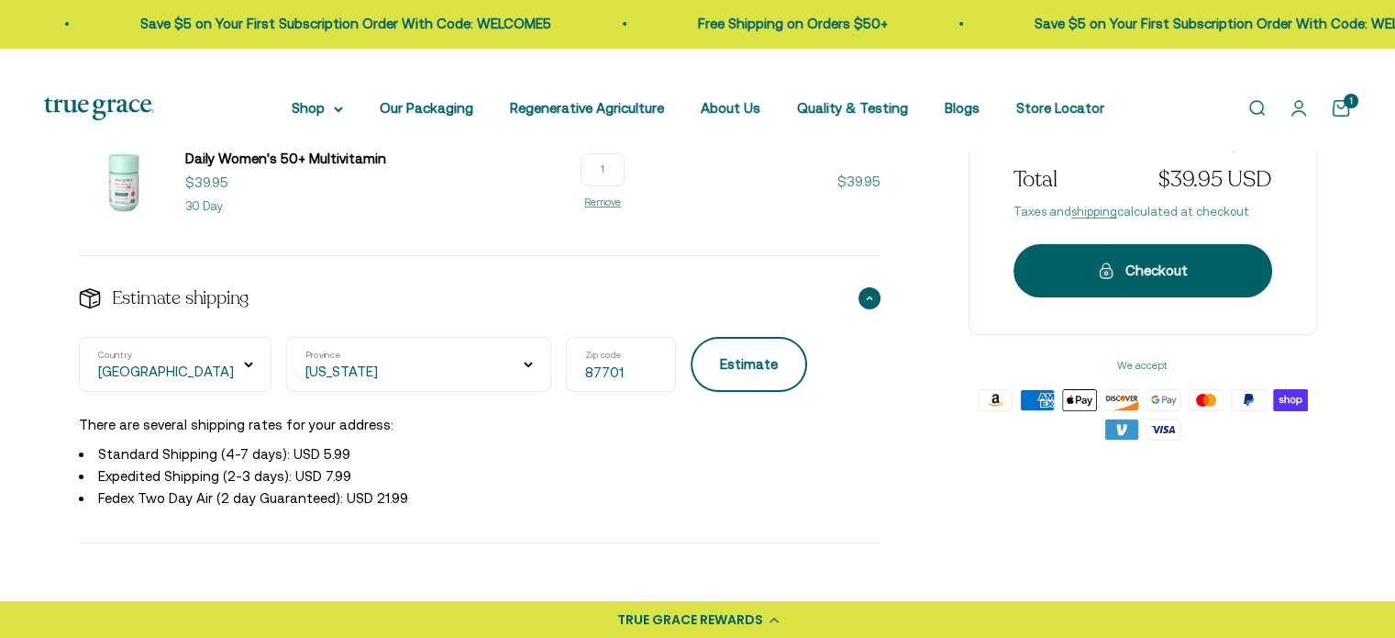
scroll to position [312, 0]
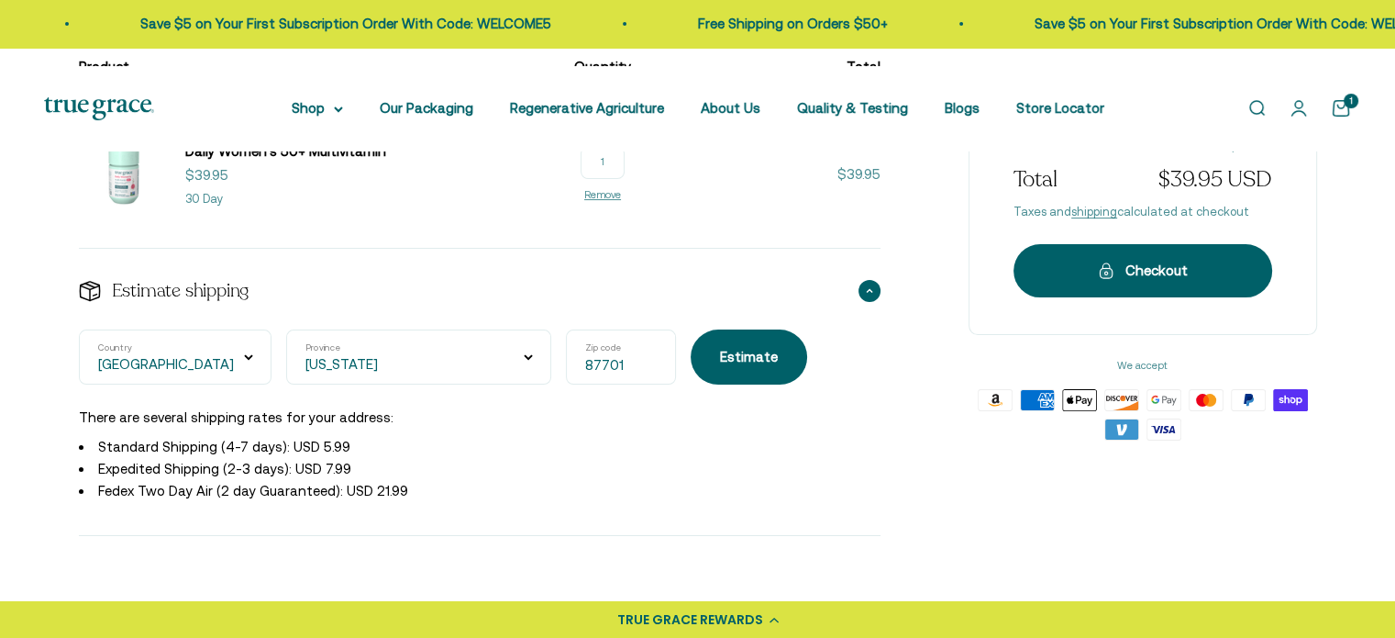
click at [131, 218] on img at bounding box center [123, 174] width 88 height 88
click at [309, 159] on span "Daily Women's 50+ Multivitamin" at bounding box center [285, 151] width 201 height 16
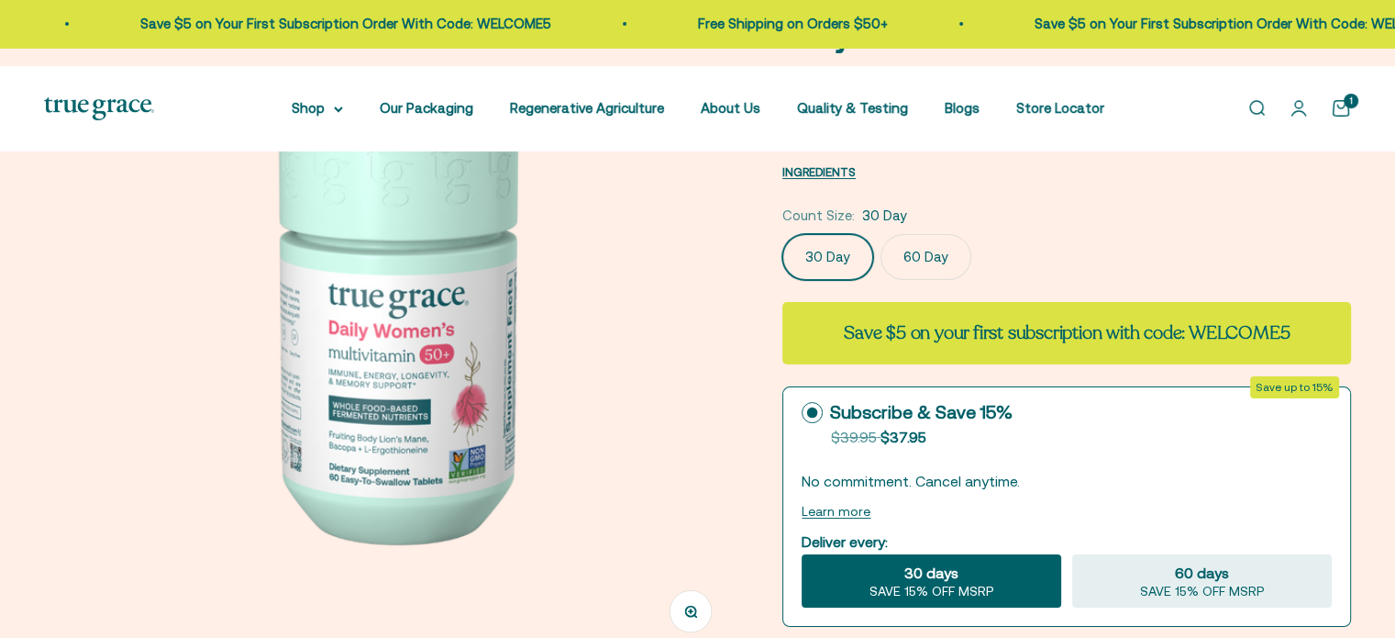
scroll to position [215, 0]
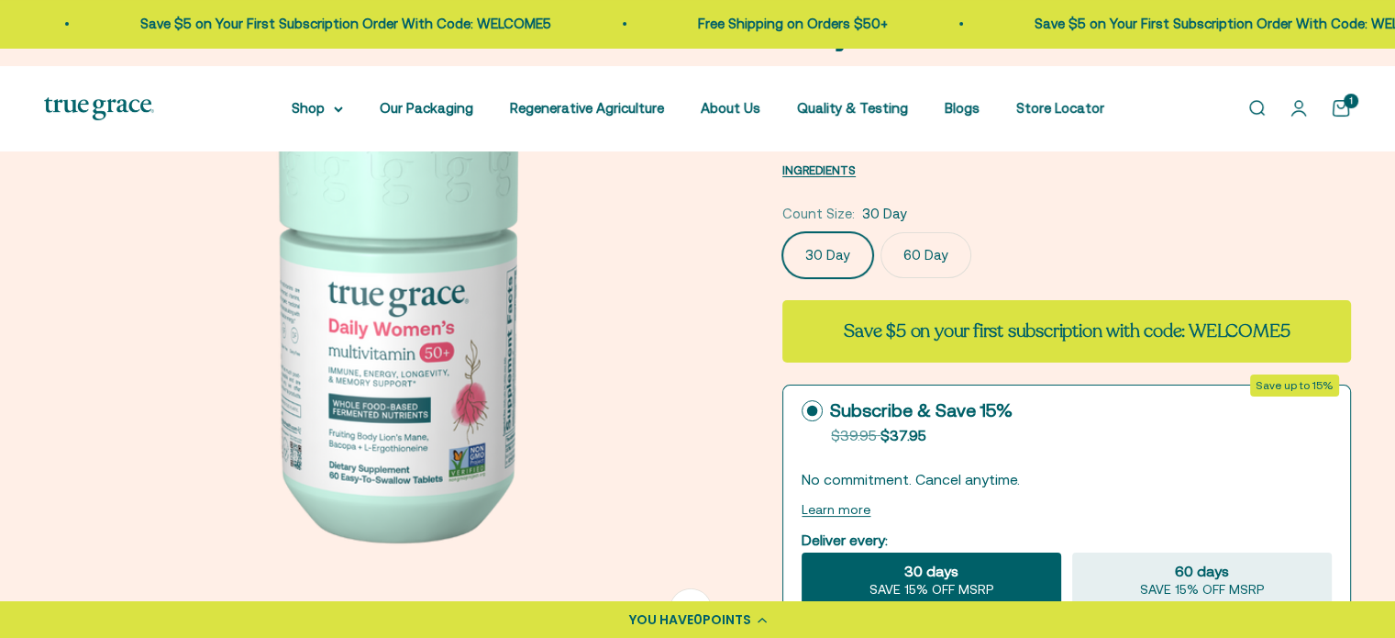
click at [971, 278] on label "60 Day" at bounding box center [926, 255] width 91 height 46
click at [782, 232] on input "60 Day" at bounding box center [782, 231] width 1 height 1
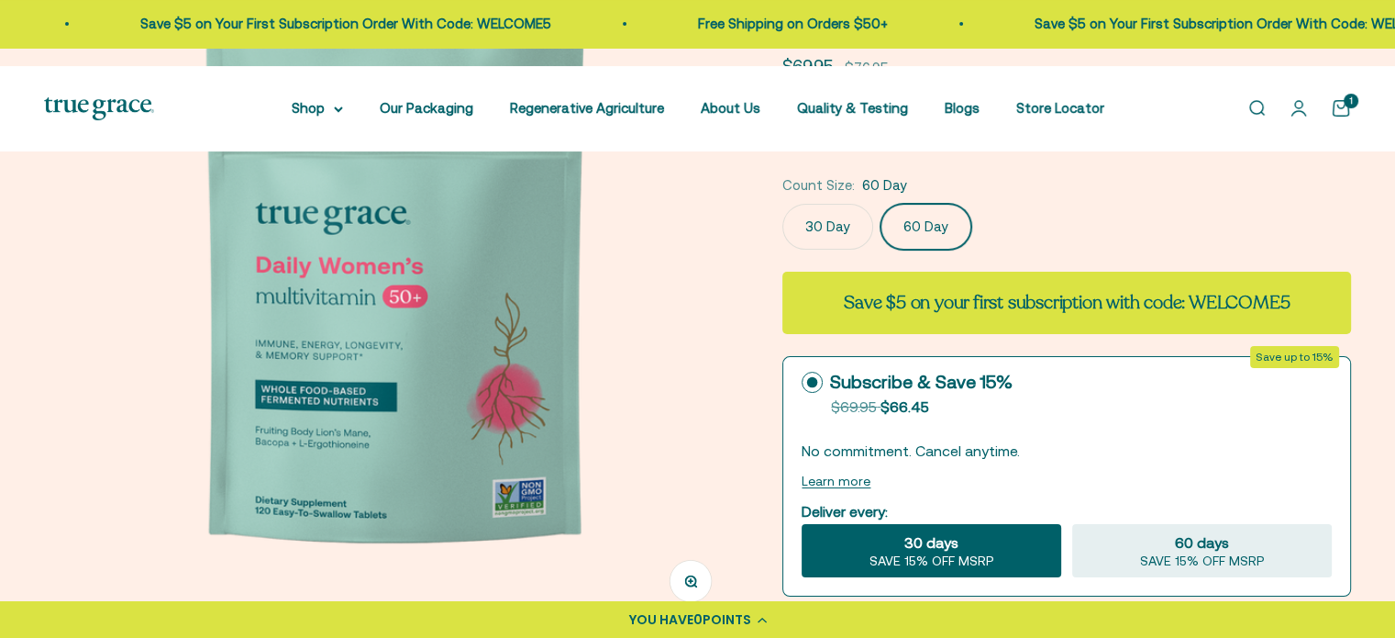
scroll to position [244, 0]
click at [859, 249] on label "30 Day" at bounding box center [827, 226] width 91 height 46
click at [782, 203] on input "30 Day" at bounding box center [782, 202] width 1 height 1
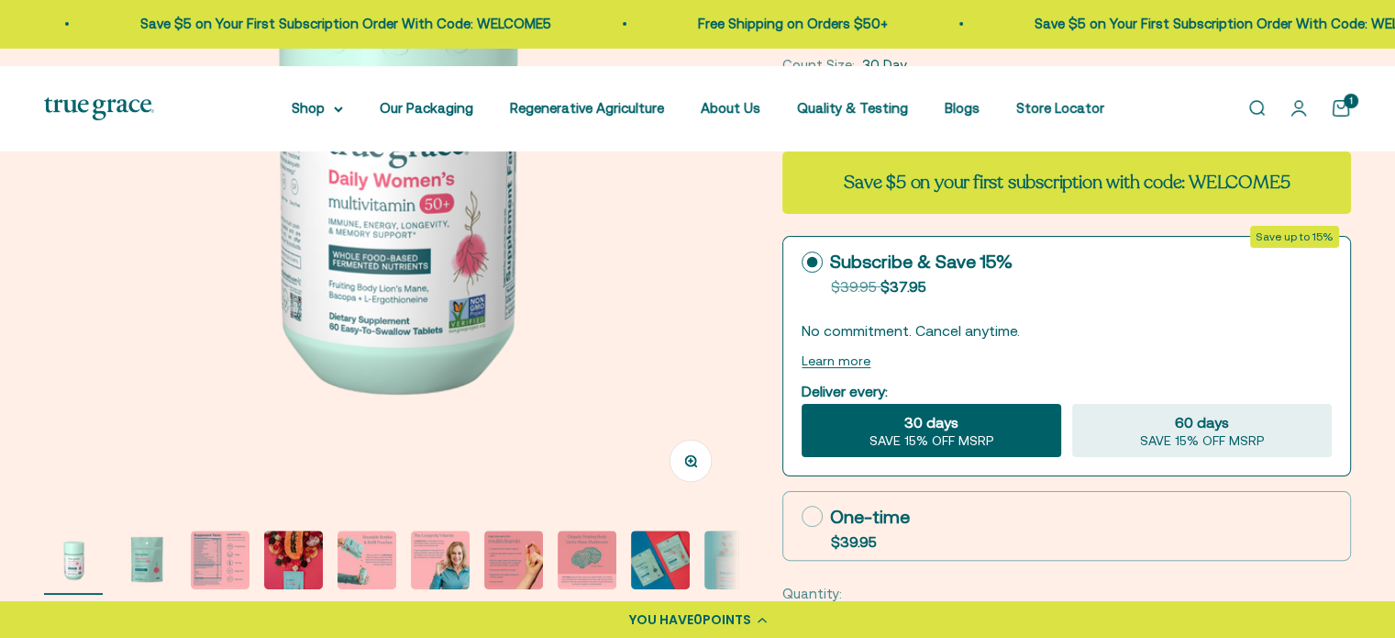
scroll to position [365, 0]
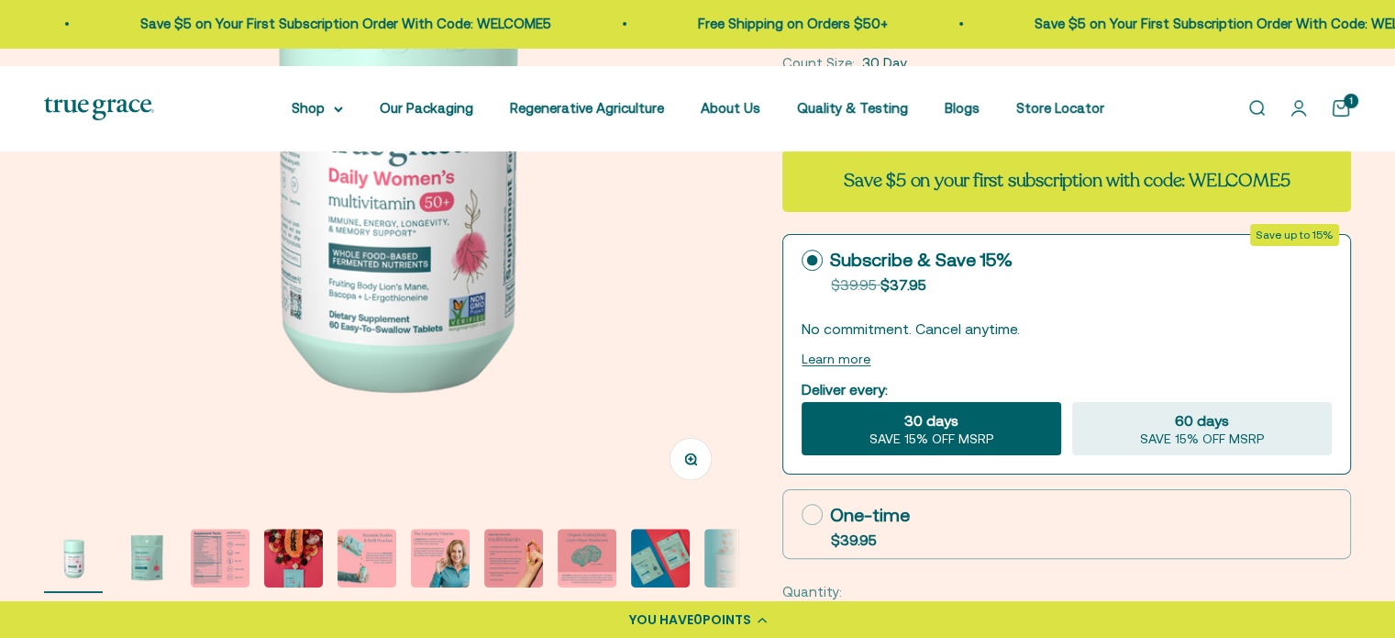
click at [1160, 194] on h6 "Save $5 on your first subscription with code: WELCOME5" at bounding box center [1067, 181] width 446 height 26
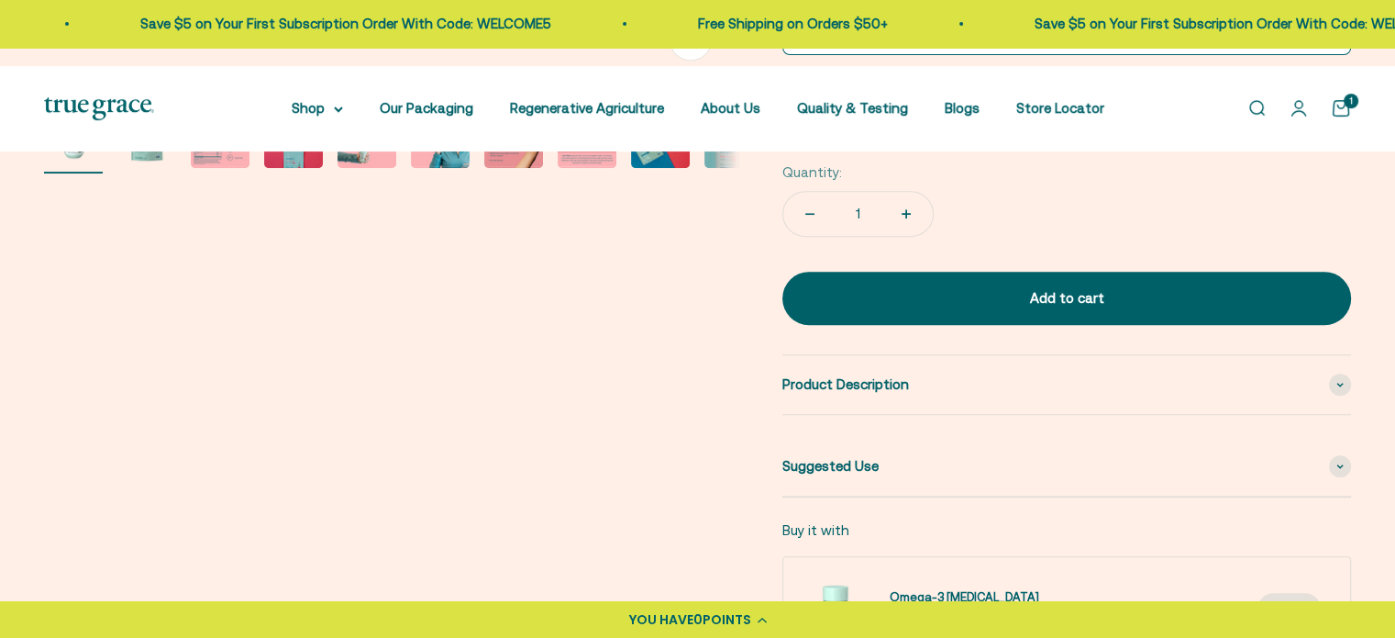
scroll to position [815, 0]
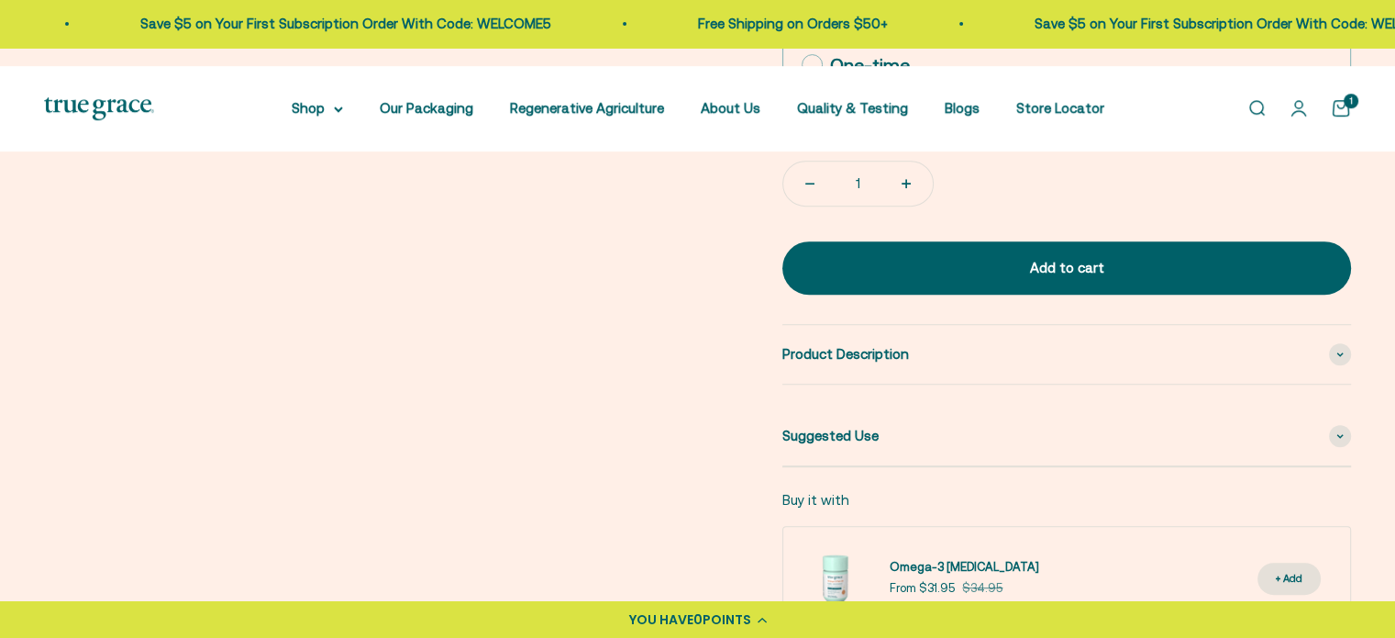
click at [1200, 108] on label "One-time $39.95" at bounding box center [1066, 74] width 567 height 68
click at [802, 65] on input "One-time $39.95" at bounding box center [801, 64] width 1 height 1
radio input "true"
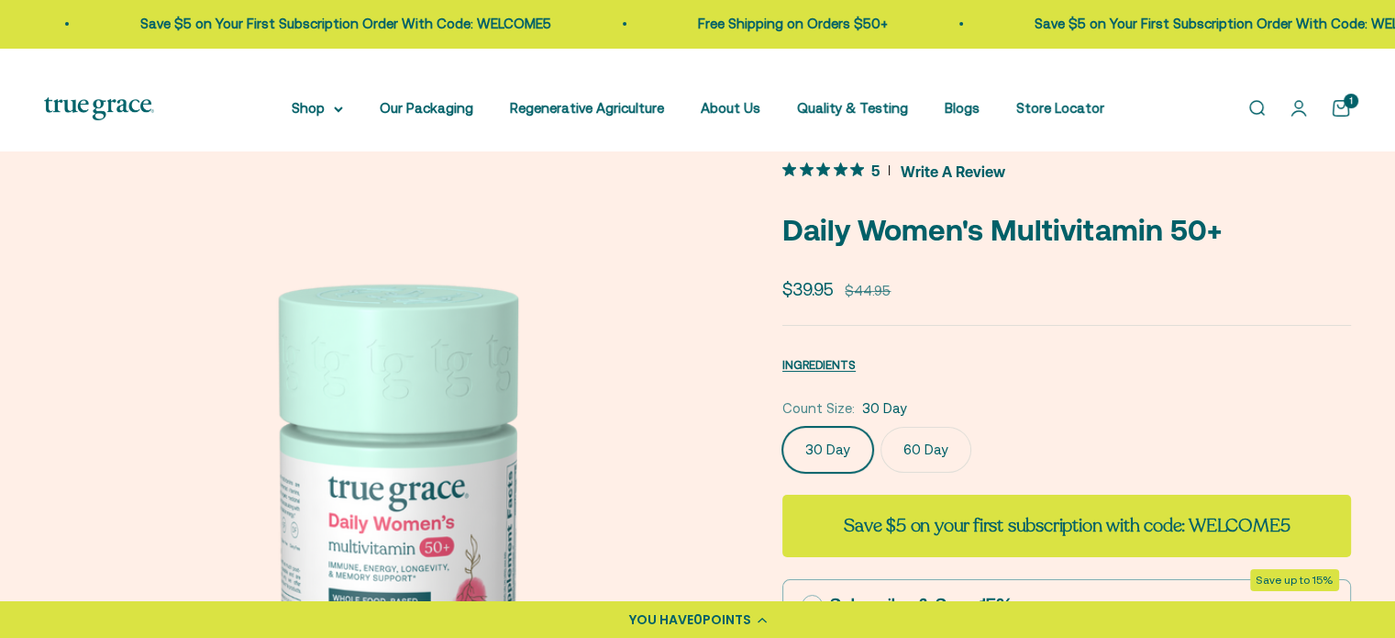
scroll to position [0, 0]
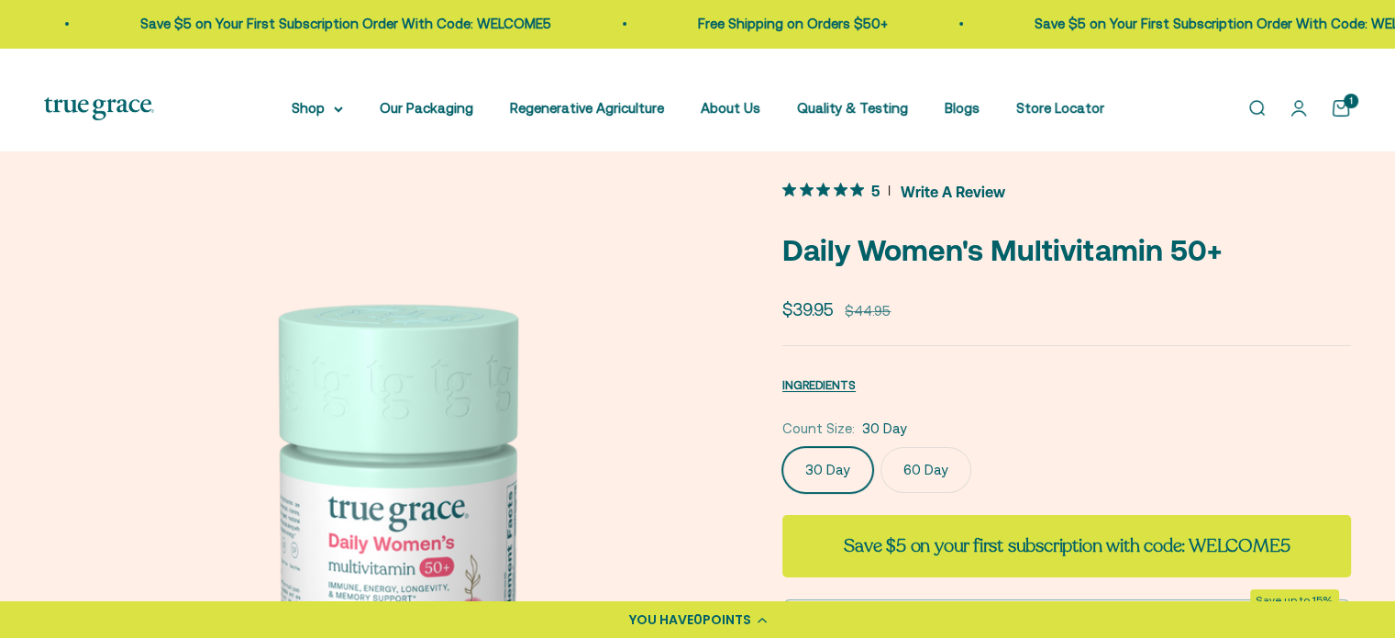
click at [1331, 118] on link "Open cart 1" at bounding box center [1341, 108] width 20 height 20
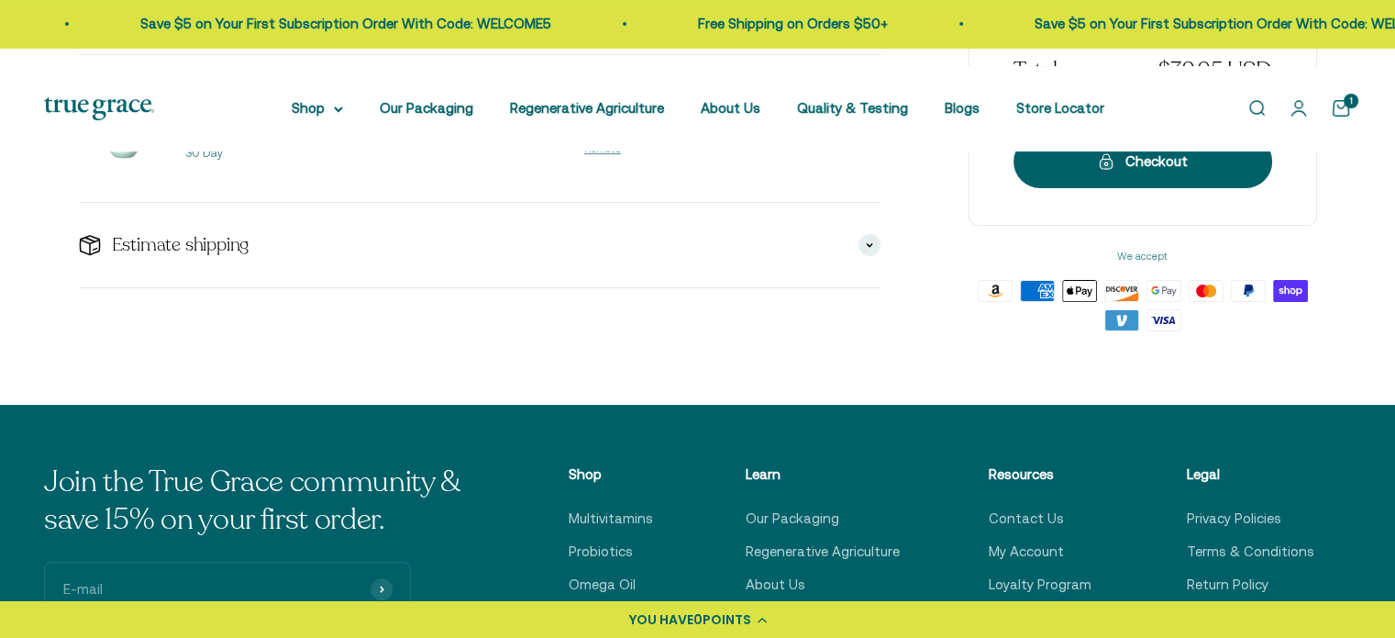
scroll to position [364, 0]
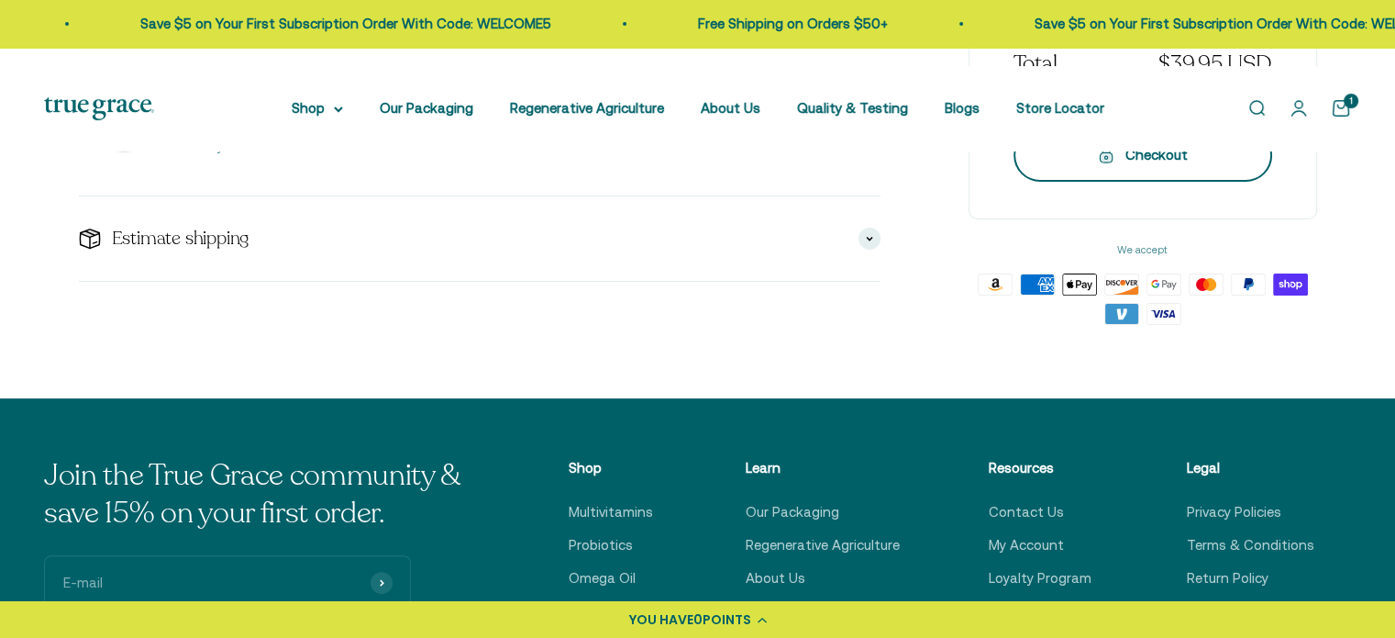
click at [1202, 166] on div "Checkout" at bounding box center [1142, 155] width 185 height 22
